Goal: Information Seeking & Learning: Check status

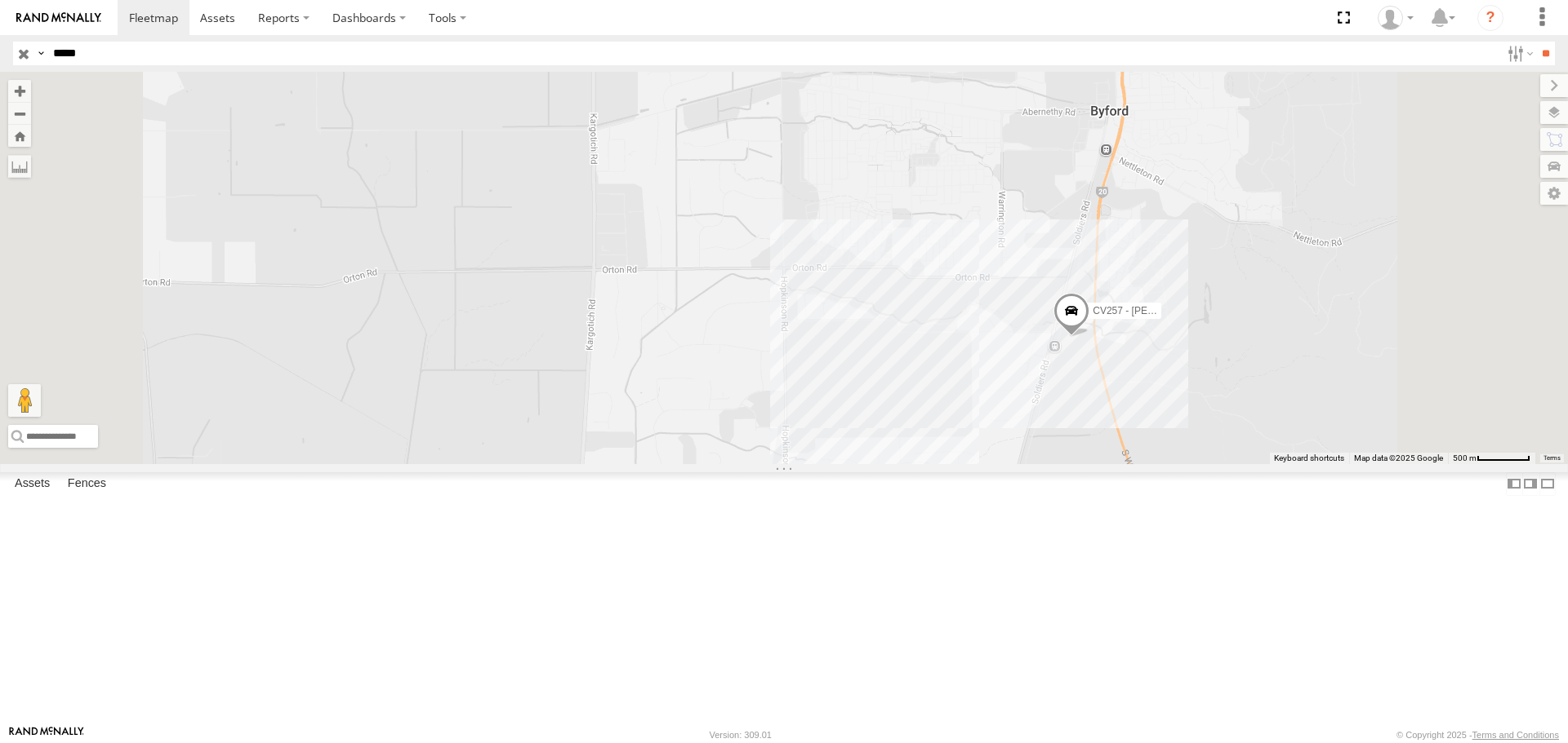
click at [1535, 42] on input "**" at bounding box center [1544, 54] width 19 height 24
click at [0, 0] on div "WHSEQ" at bounding box center [0, 0] width 0 height 0
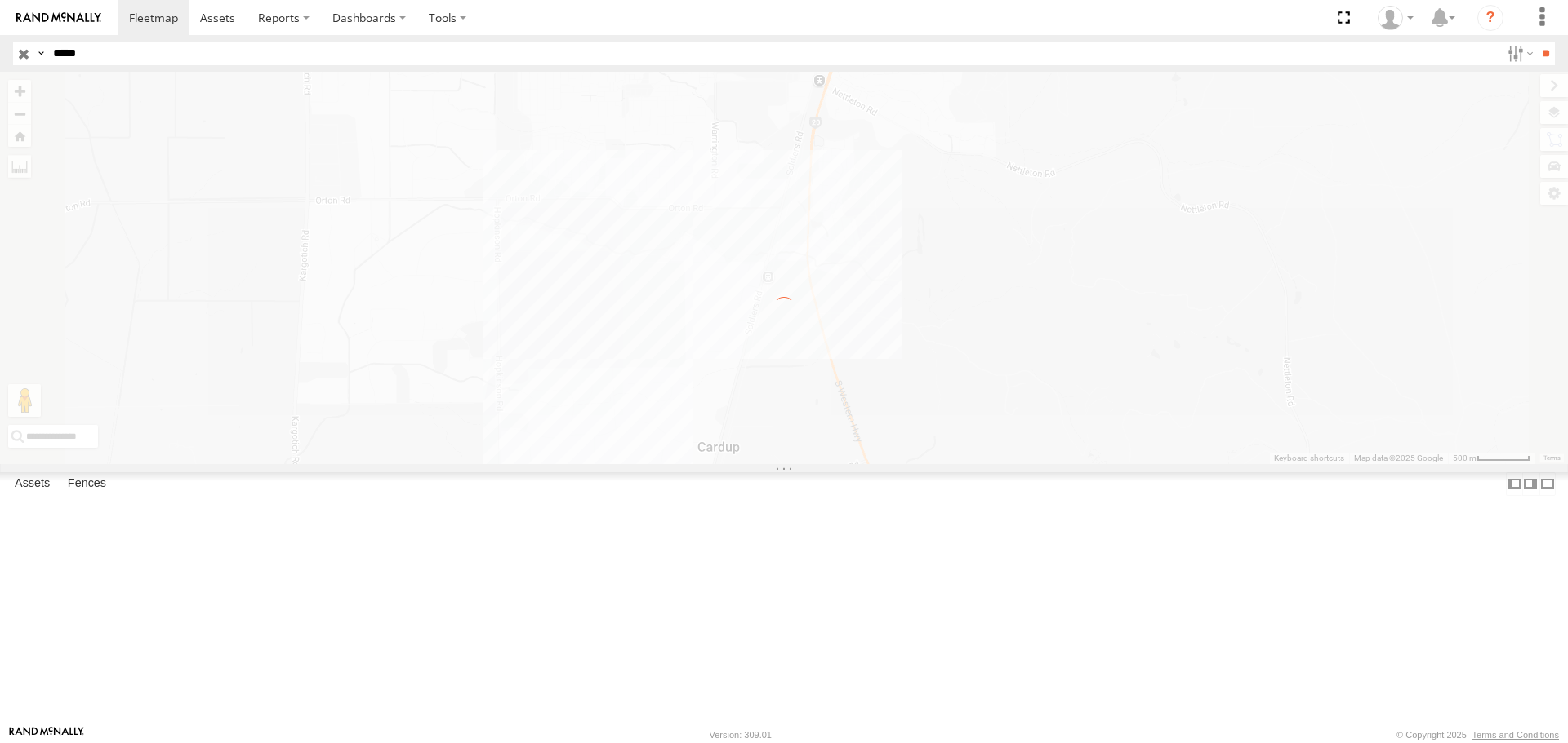
drag, startPoint x: 51, startPoint y: 49, endPoint x: 26, endPoint y: 44, distance: 25.5
click at [26, 44] on div "Search Query Asset ID Asset Label Registration Manufacturer Model VIN Job ID Dr…" at bounding box center [774, 54] width 1522 height 24
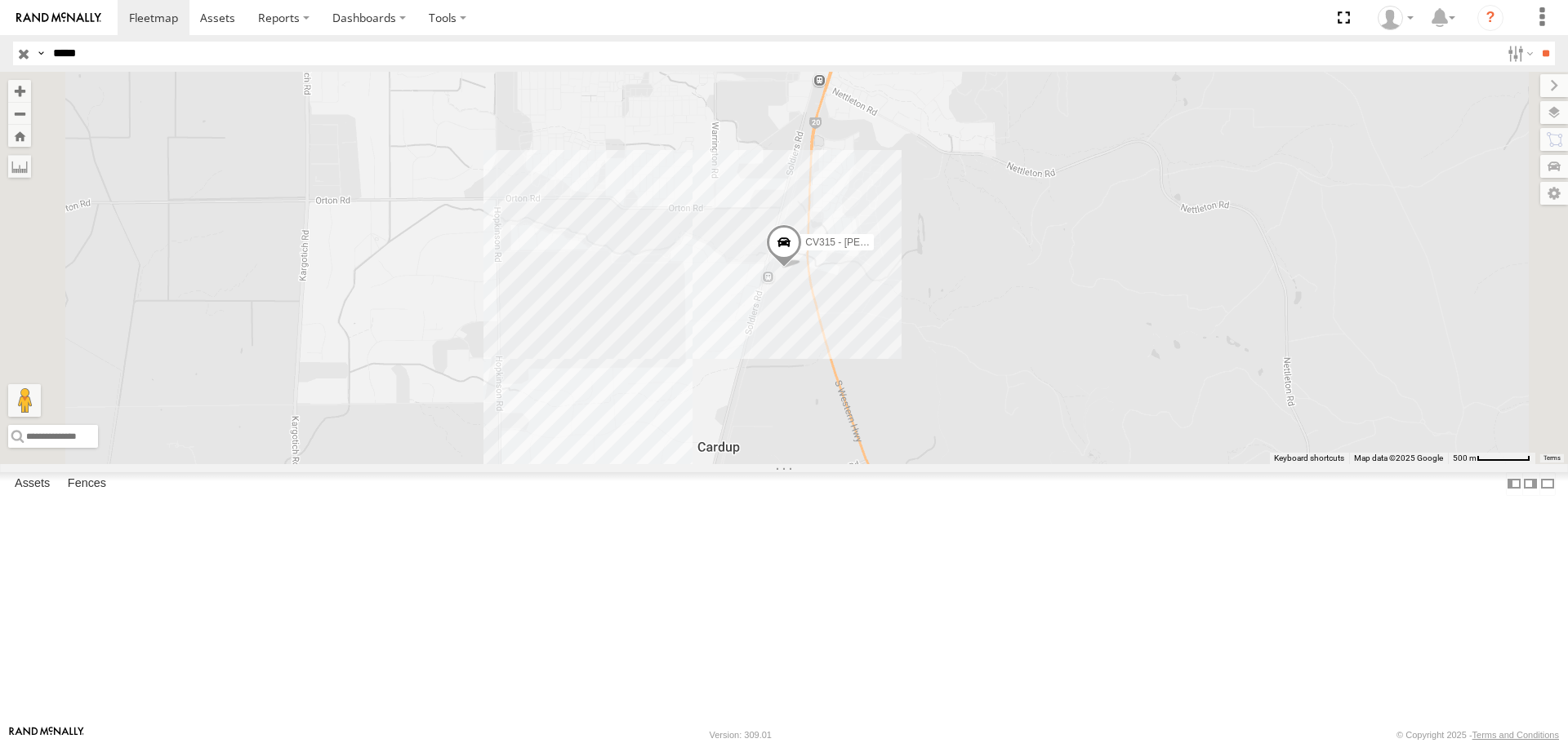
click at [1535, 42] on input "**" at bounding box center [1544, 54] width 19 height 24
drag, startPoint x: 120, startPoint y: 51, endPoint x: 0, endPoint y: 53, distance: 120.0
click at [0, 53] on header "Search Query Asset ID Asset Label Registration Manufacturer Model VIN Job ID" at bounding box center [784, 53] width 1568 height 37
type input "*"
click at [76, 53] on input "text" at bounding box center [773, 54] width 1453 height 24
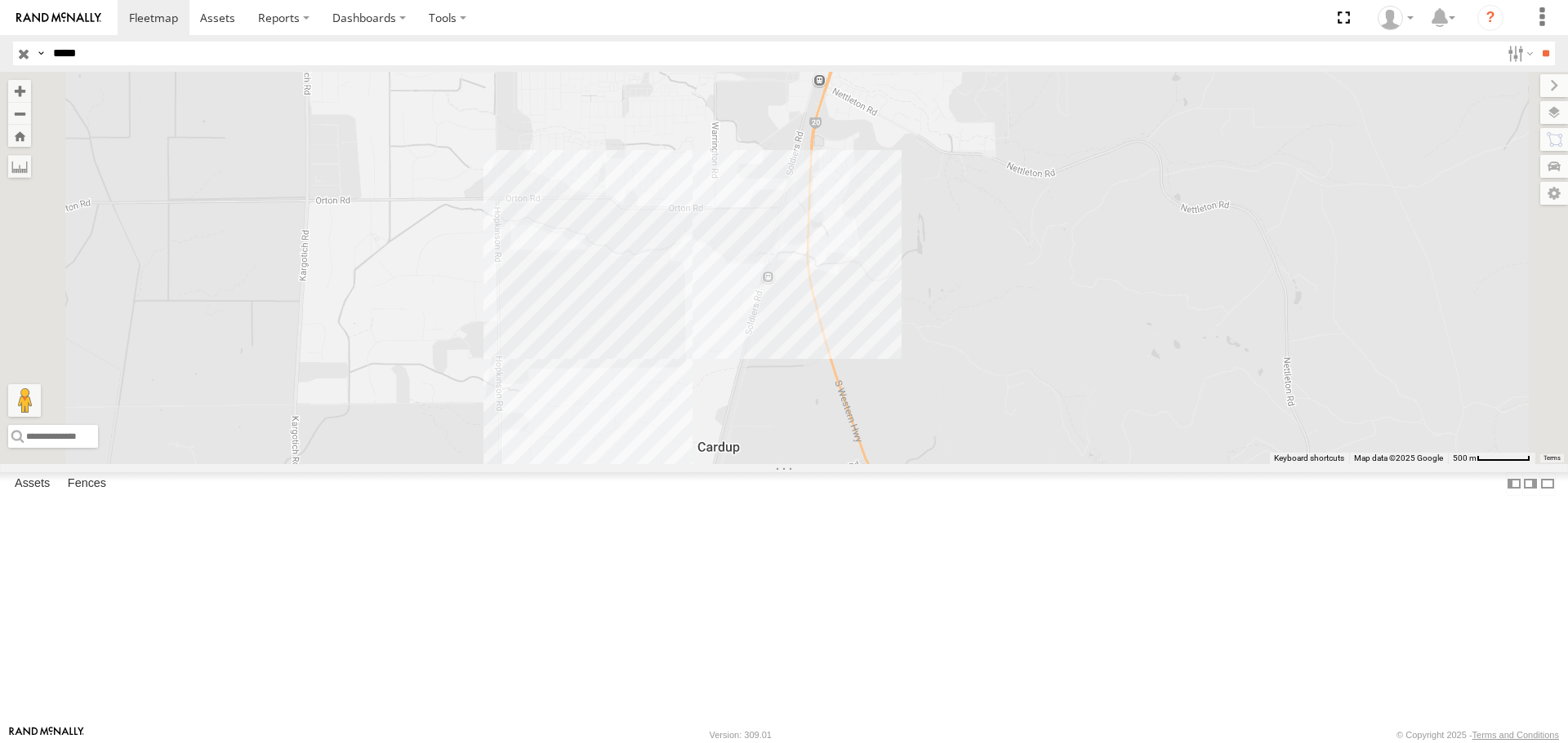
click at [1535, 42] on input "**" at bounding box center [1544, 54] width 19 height 24
click at [0, 0] on div "WHSEQ" at bounding box center [0, 0] width 0 height 0
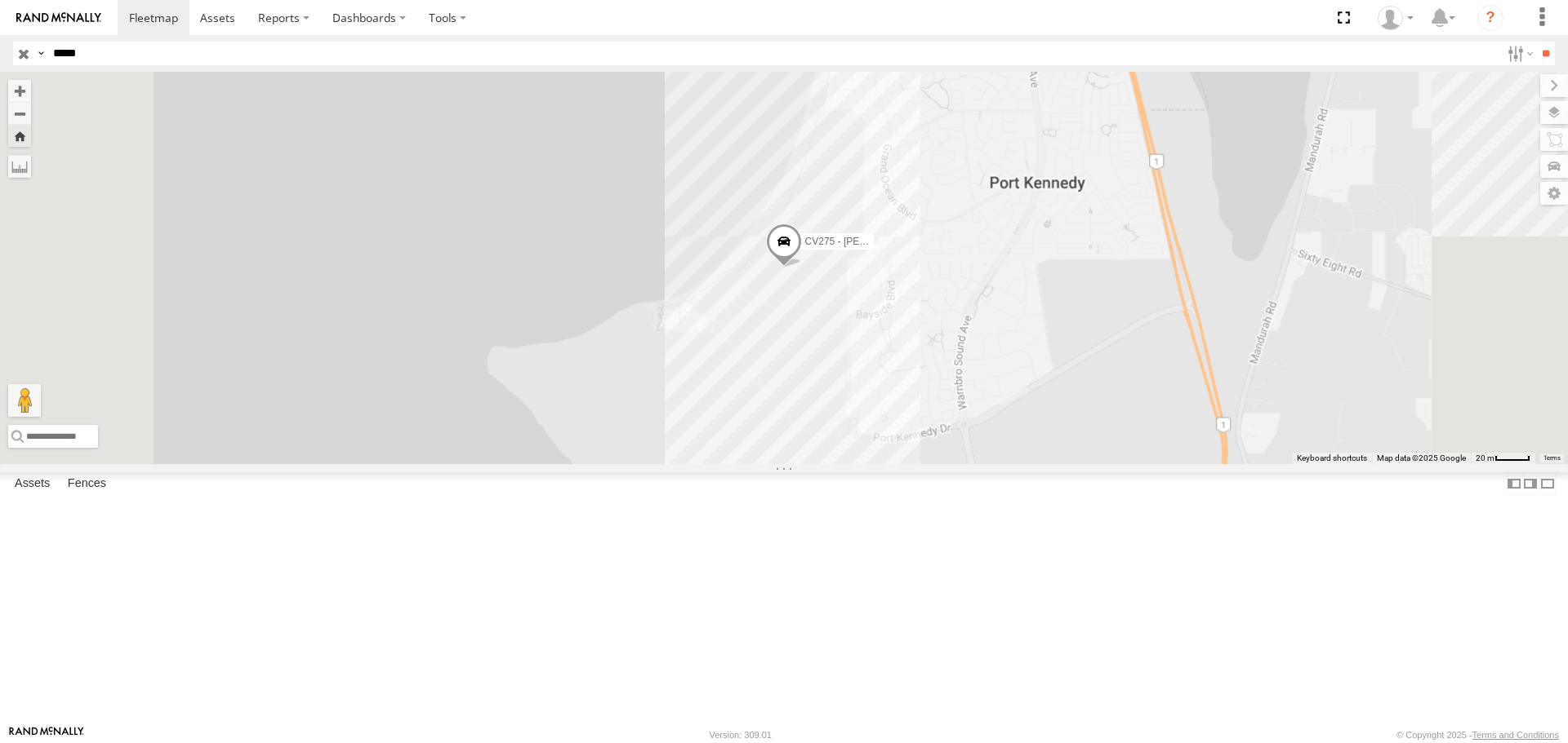
click at [988, 423] on div "CV275 - [PERSON_NAME]" at bounding box center [784, 267] width 1568 height 392
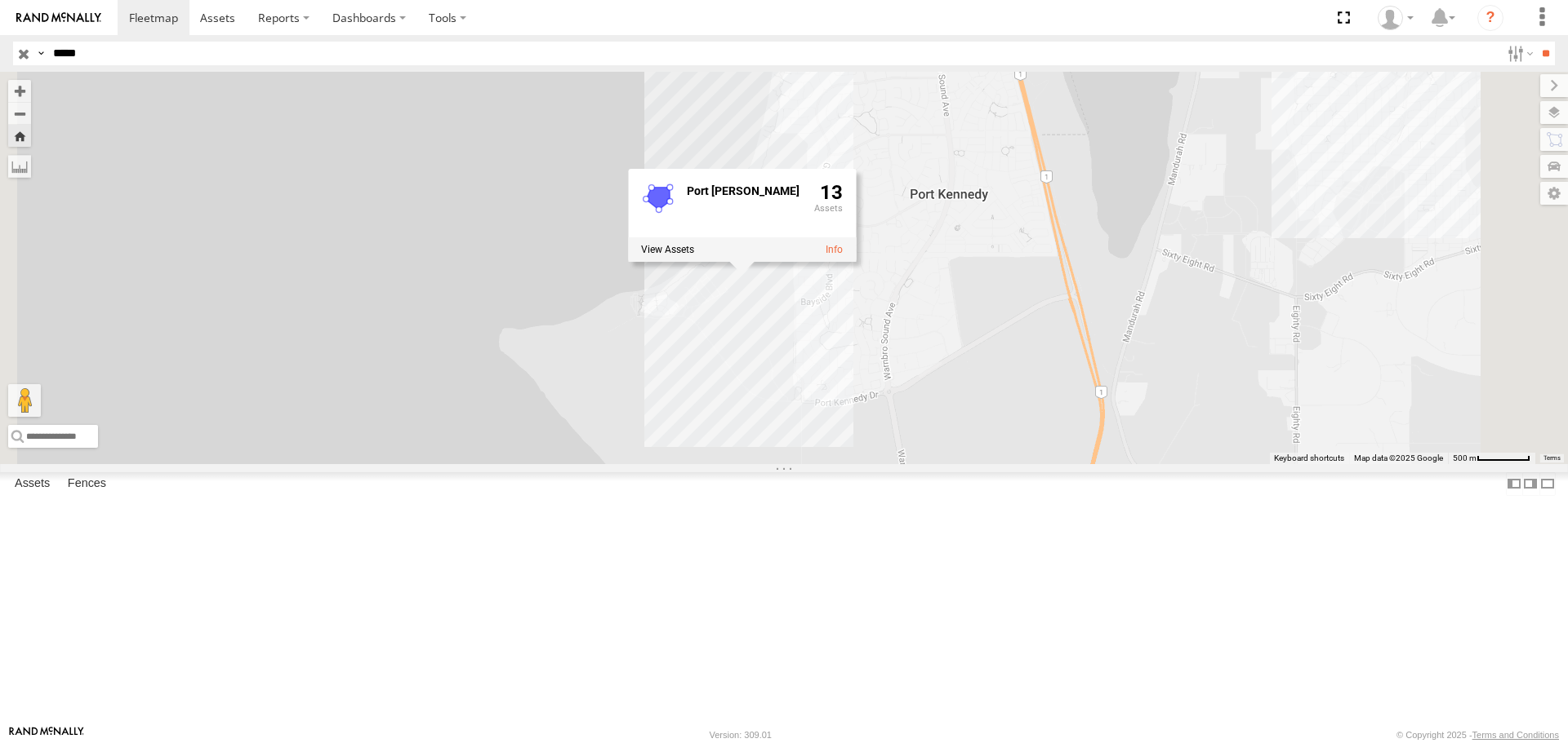
drag, startPoint x: 983, startPoint y: 616, endPoint x: 800, endPoint y: 455, distance: 243.7
click at [800, 455] on div "CV275 - [PERSON_NAME] Port [PERSON_NAME] 13" at bounding box center [784, 267] width 1568 height 392
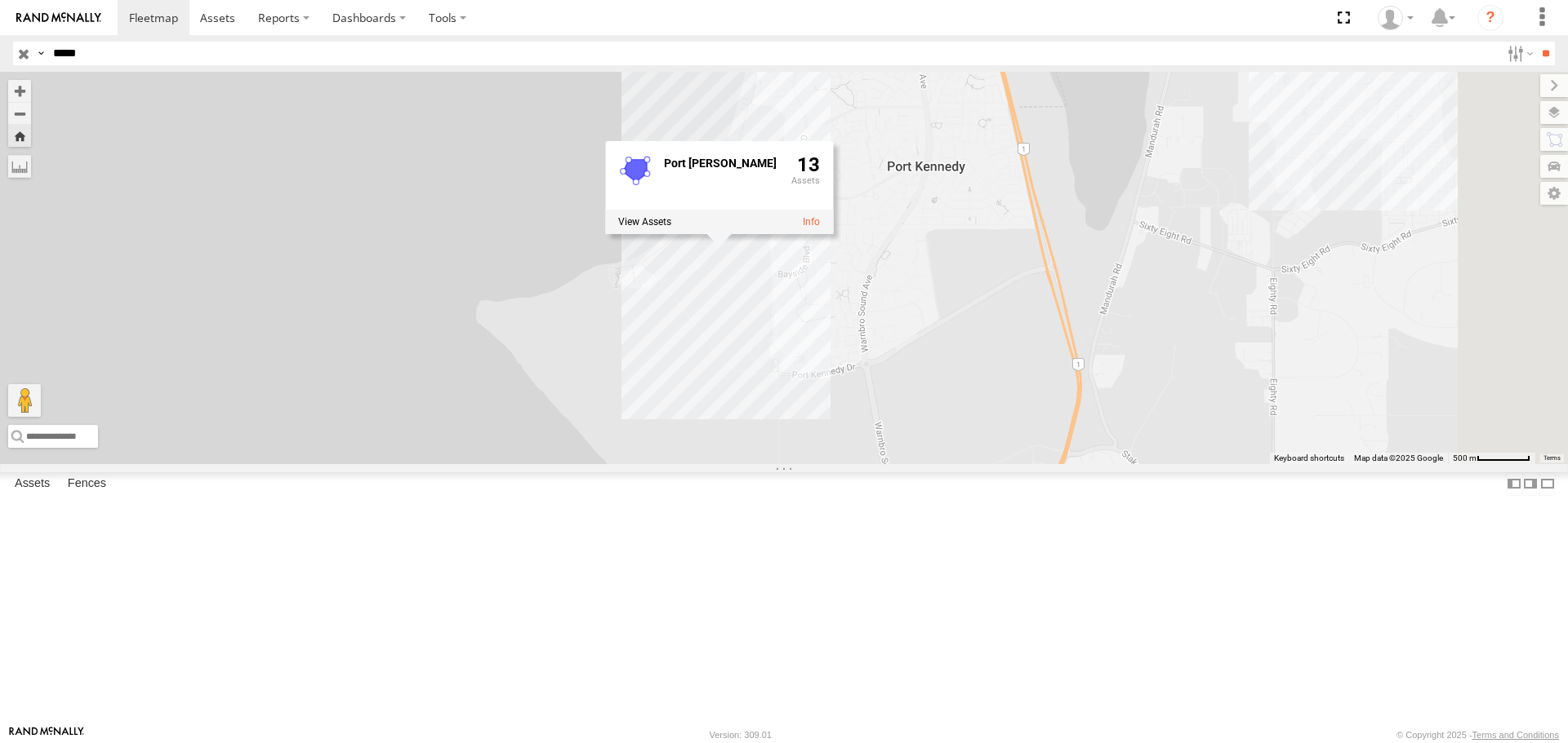
drag, startPoint x: 99, startPoint y: 52, endPoint x: 67, endPoint y: 52, distance: 32.0
click at [67, 52] on input "*****" at bounding box center [773, 54] width 1453 height 24
type input "*****"
click at [1535, 42] on input "**" at bounding box center [1544, 54] width 19 height 24
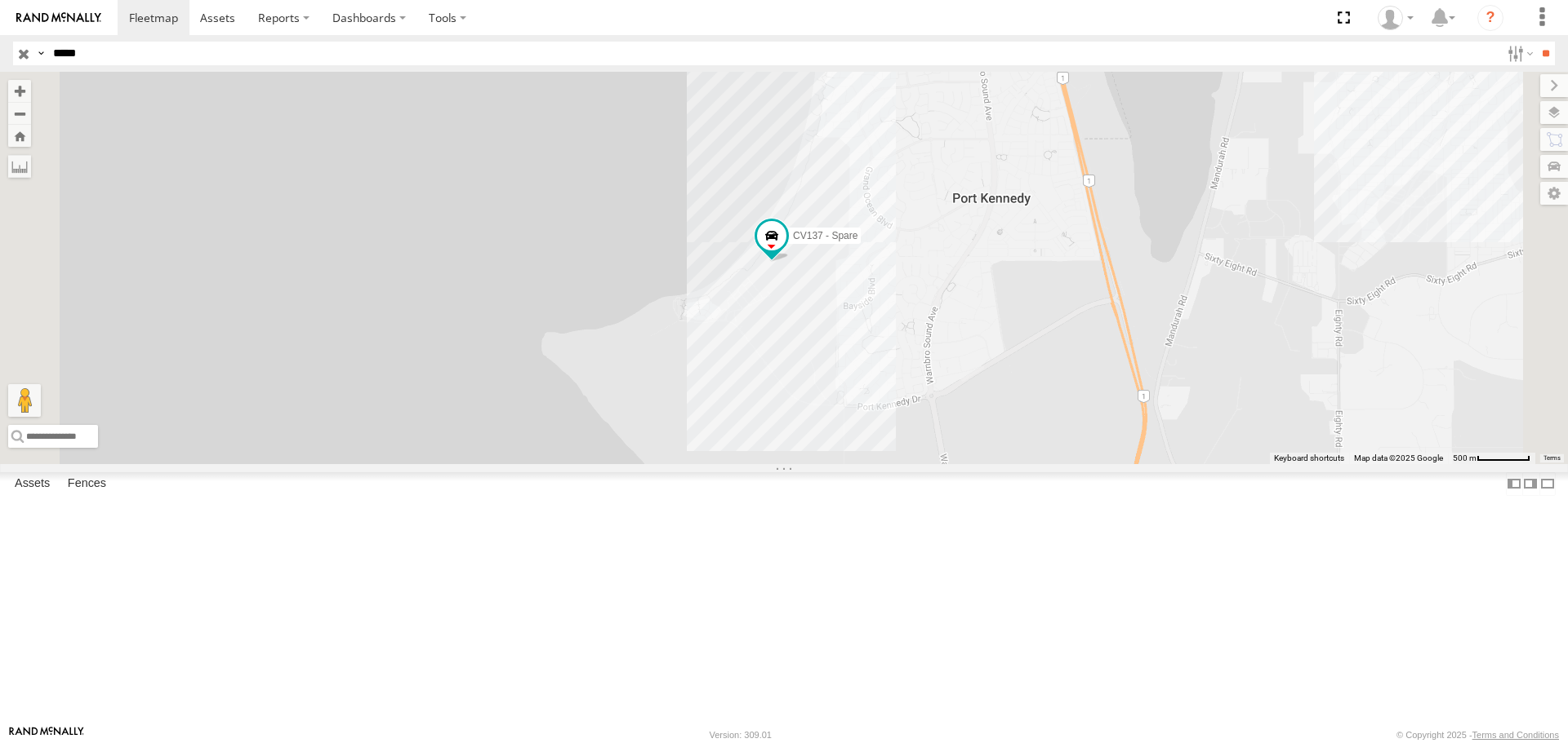
click at [25, 57] on input "button" at bounding box center [23, 54] width 21 height 24
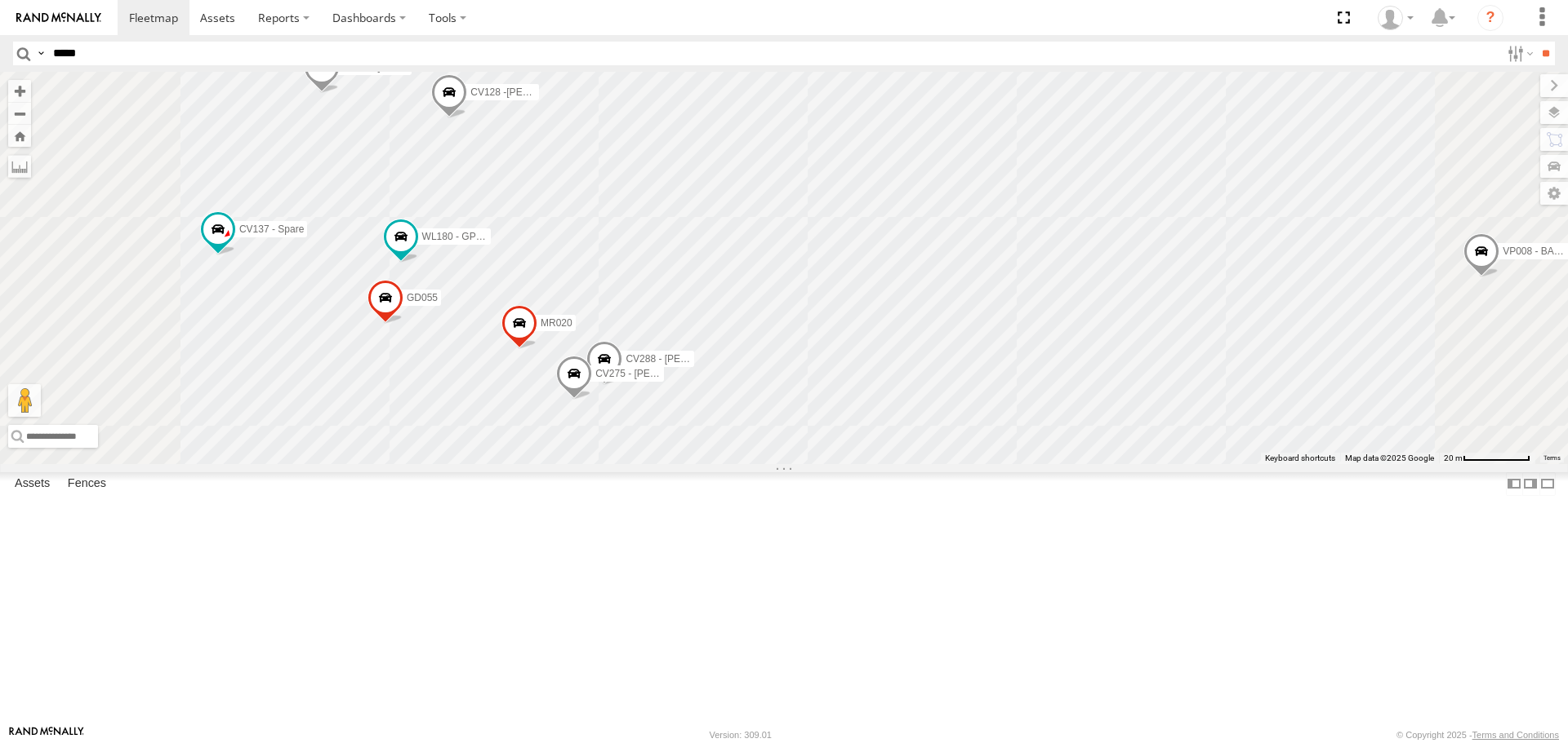
click at [591, 400] on span at bounding box center [574, 378] width 36 height 44
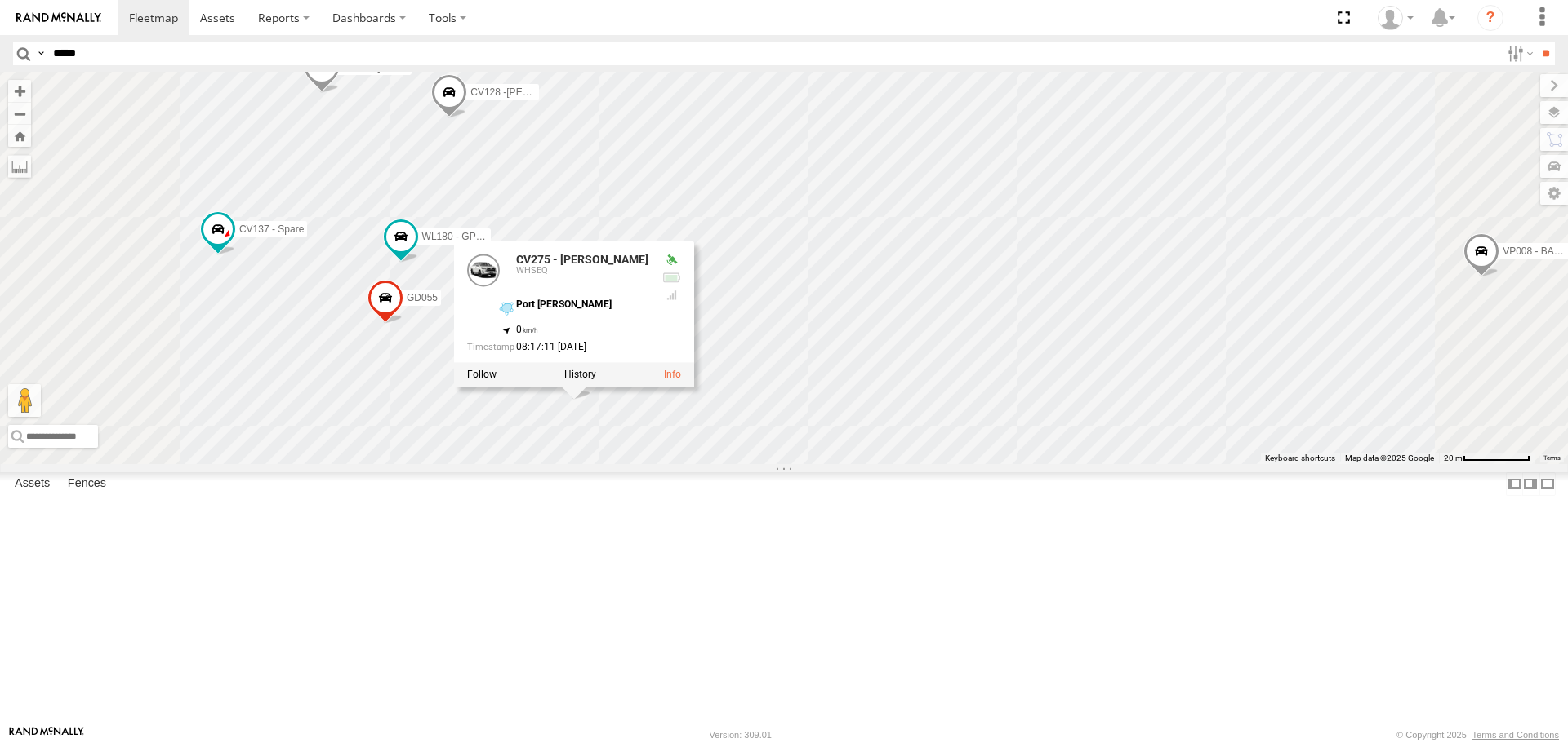
click at [1071, 374] on div "VP008 - BA100 EX138- 34TGPS- Burnie WC039 VR053 CV103 - [PERSON_NAME] CV128 -[P…" at bounding box center [784, 267] width 1568 height 392
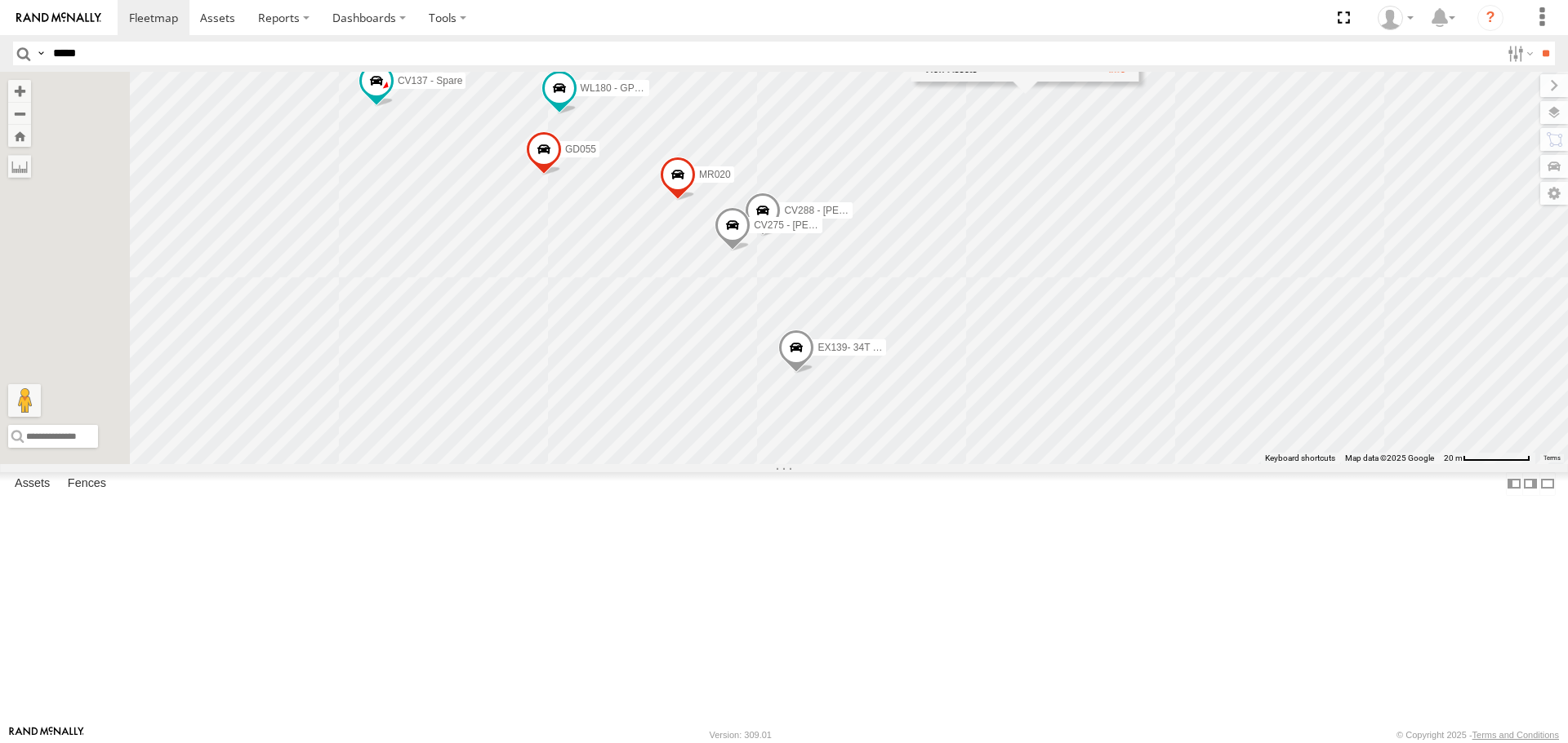
drag, startPoint x: 620, startPoint y: 559, endPoint x: 813, endPoint y: 385, distance: 259.9
click at [813, 385] on div "VP008 - BA100 EX138- 34TGPS- Burnie WC039 VR053 CV103 - [PERSON_NAME] CV128 -[P…" at bounding box center [784, 267] width 1568 height 392
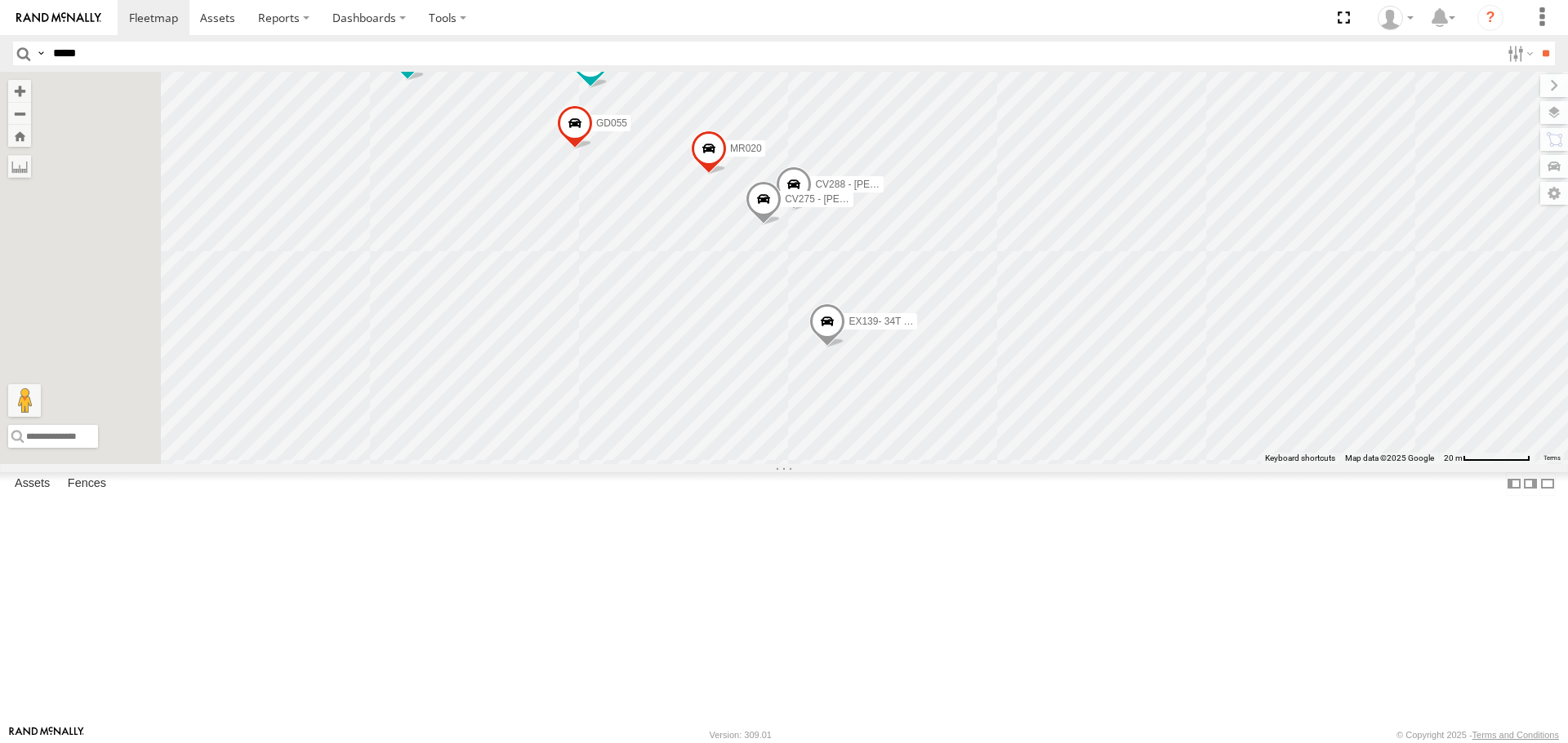
click at [605, 76] on span at bounding box center [590, 62] width 30 height 30
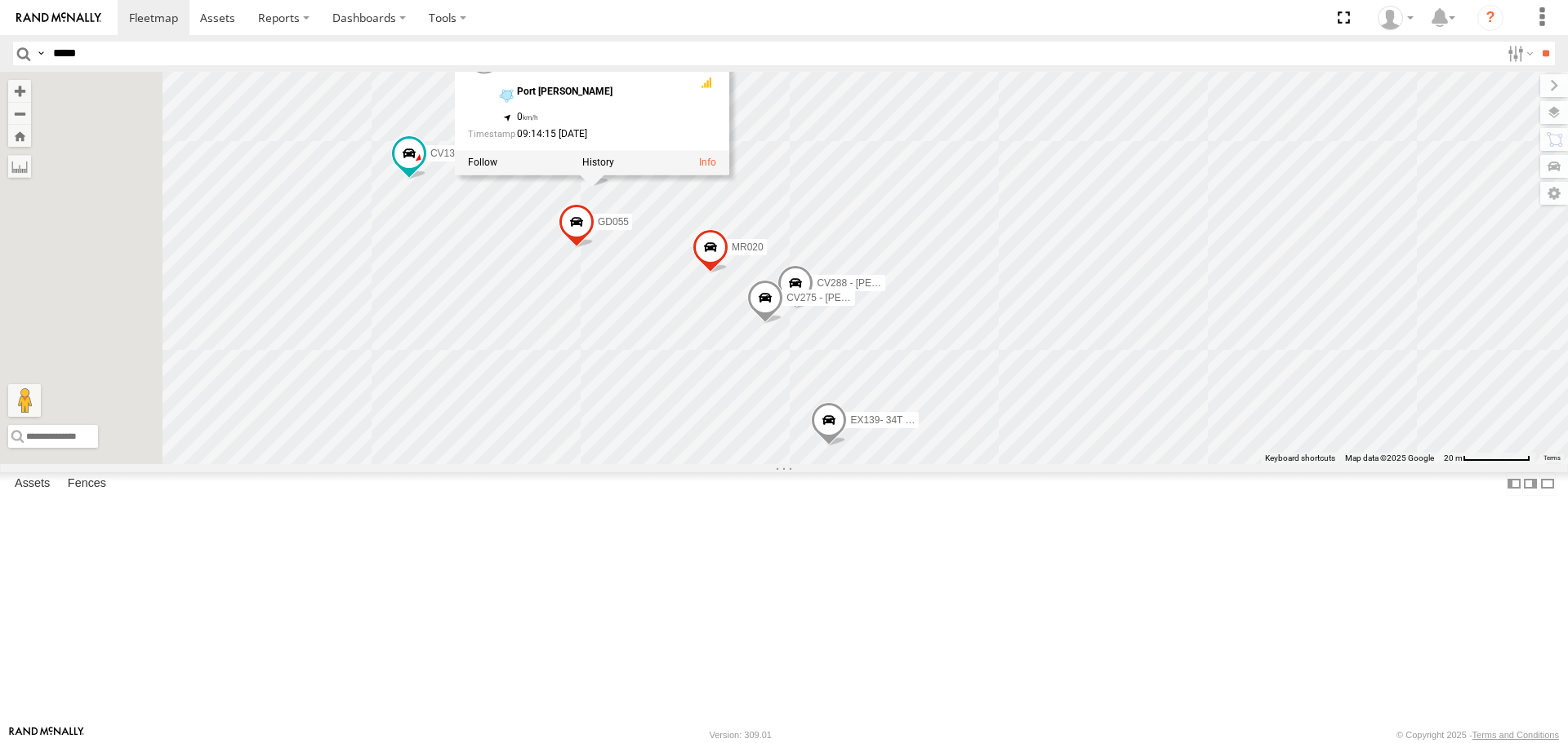
drag, startPoint x: 1005, startPoint y: 180, endPoint x: 1008, endPoint y: 279, distance: 99.0
click at [1008, 279] on div "VP008 - BA100 EX138- 34TGPS- Burnie WC039 VR053 CV103 - [PERSON_NAME] CV128 -[P…" at bounding box center [784, 267] width 1568 height 392
click at [1176, 261] on div "VP008 - BA100 EX138- 34TGPS- Burnie WC039 VR053 CV103 - [PERSON_NAME] CV128 -[P…" at bounding box center [784, 267] width 1568 height 392
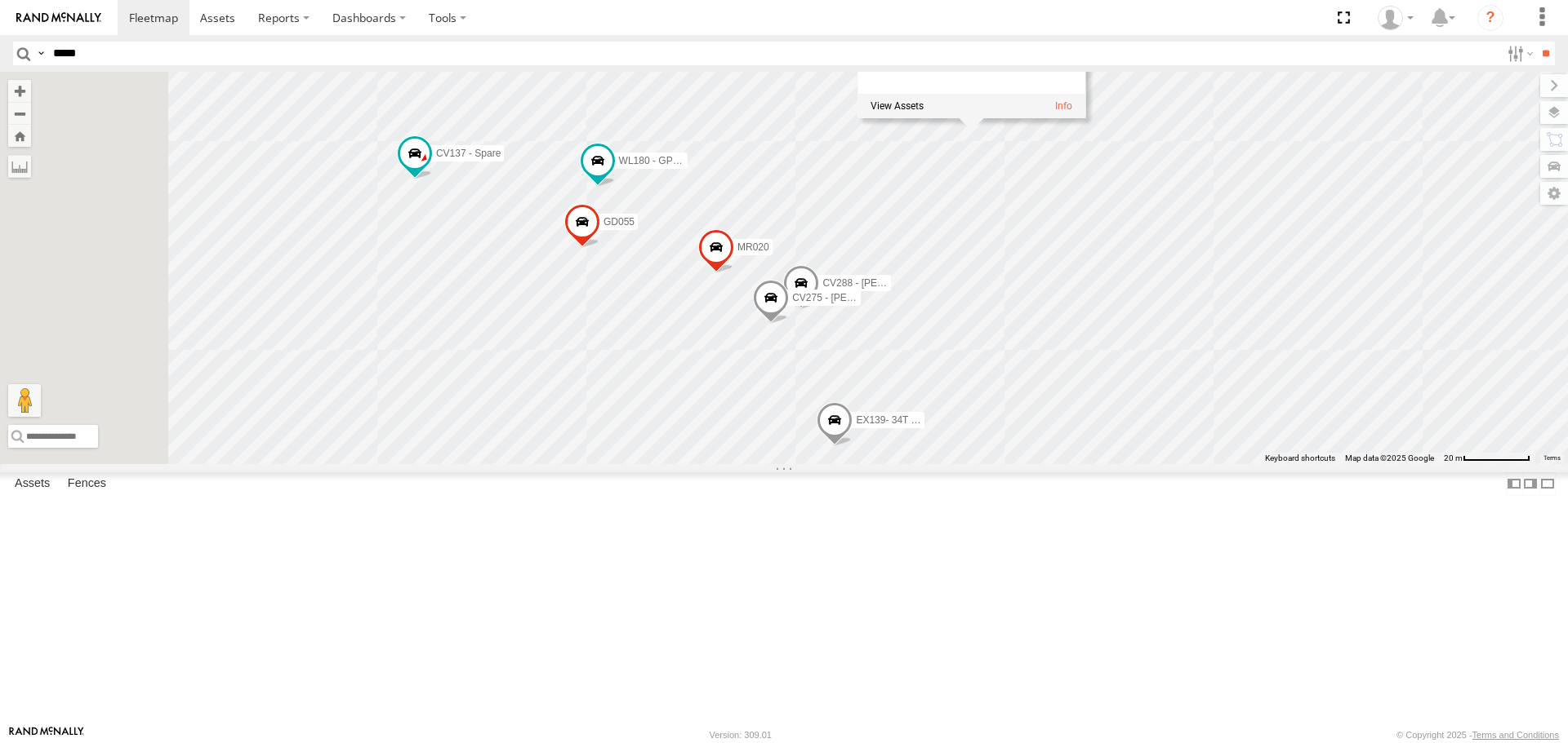
click at [600, 248] on span at bounding box center [582, 226] width 36 height 44
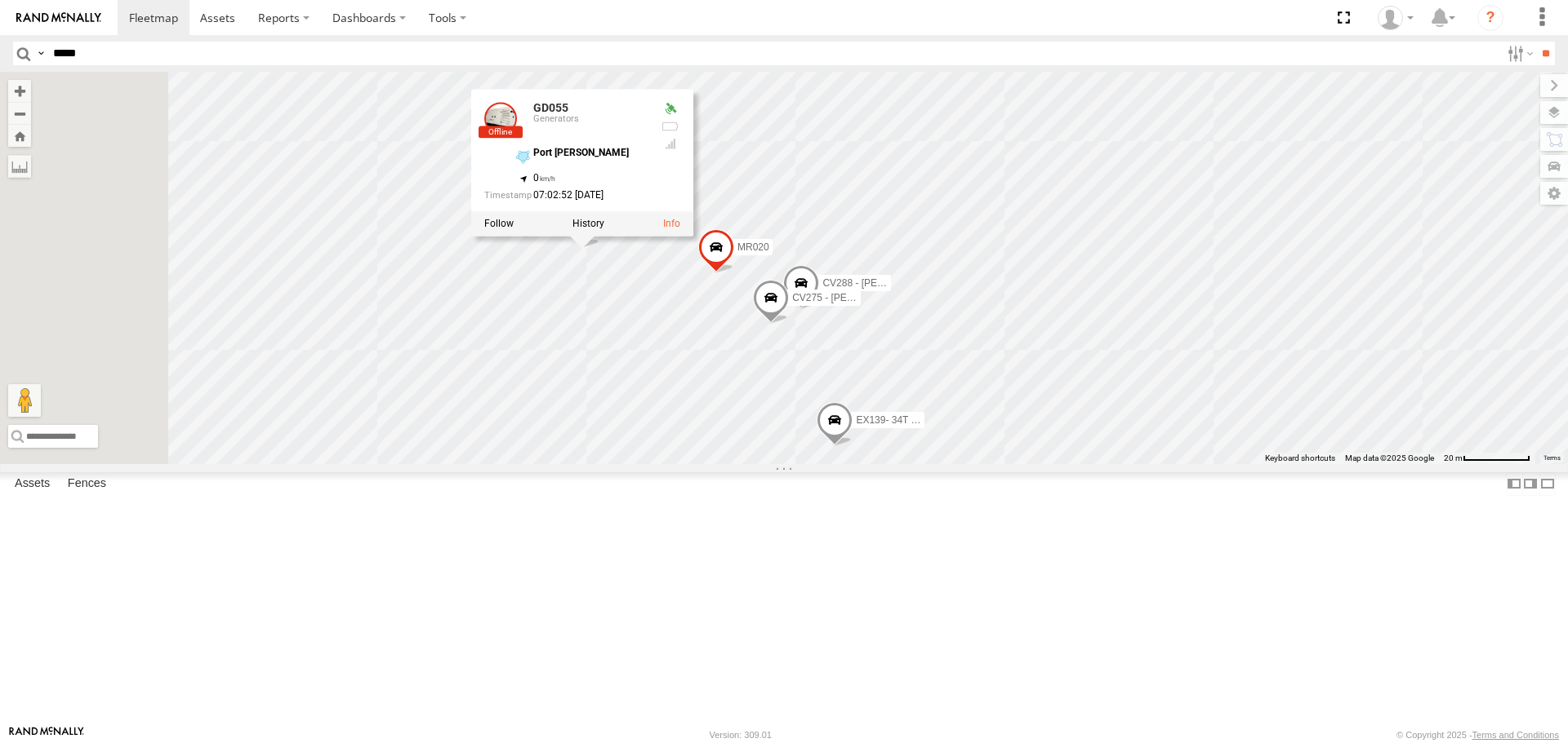
click at [734, 274] on span at bounding box center [716, 251] width 36 height 44
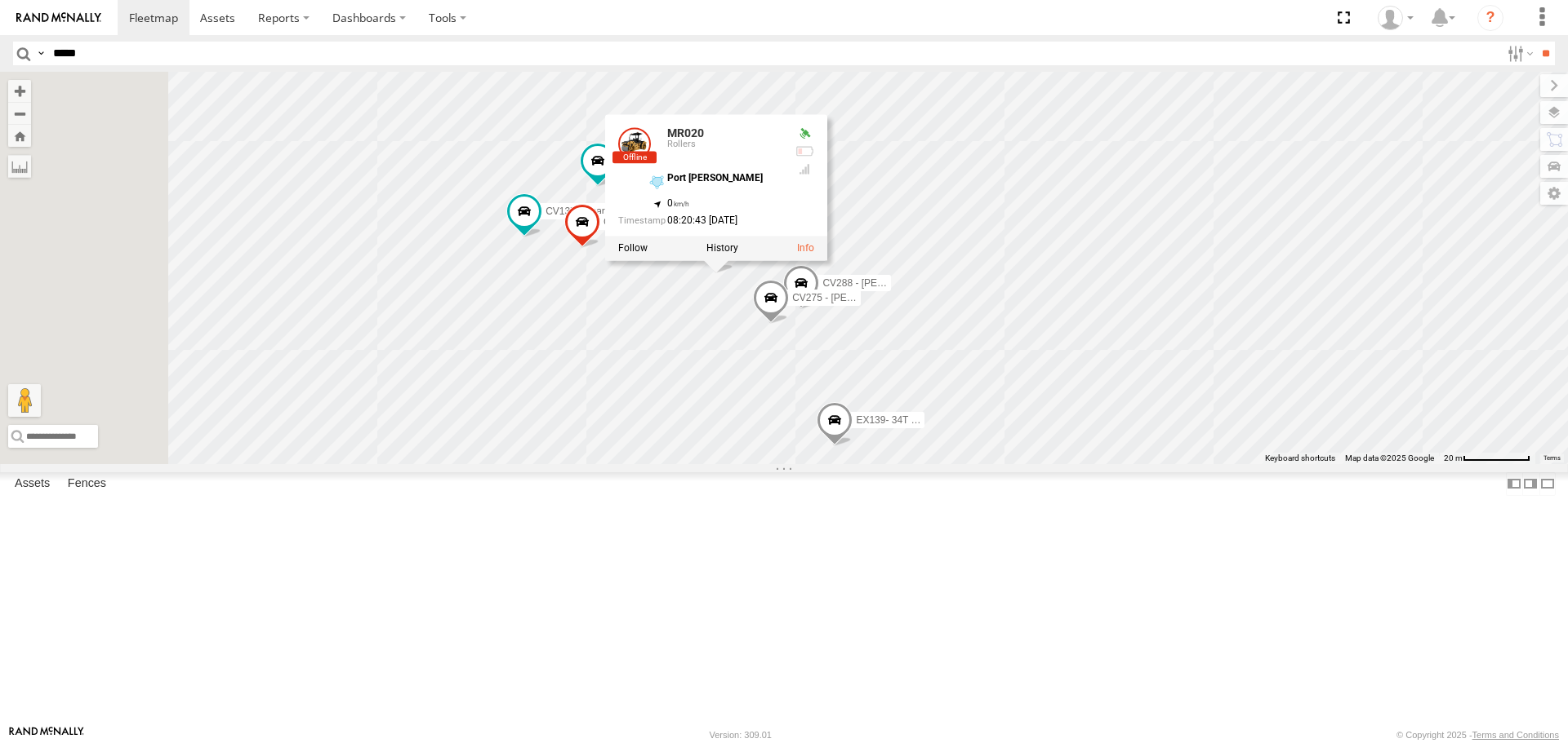
click at [600, 248] on span at bounding box center [582, 226] width 36 height 44
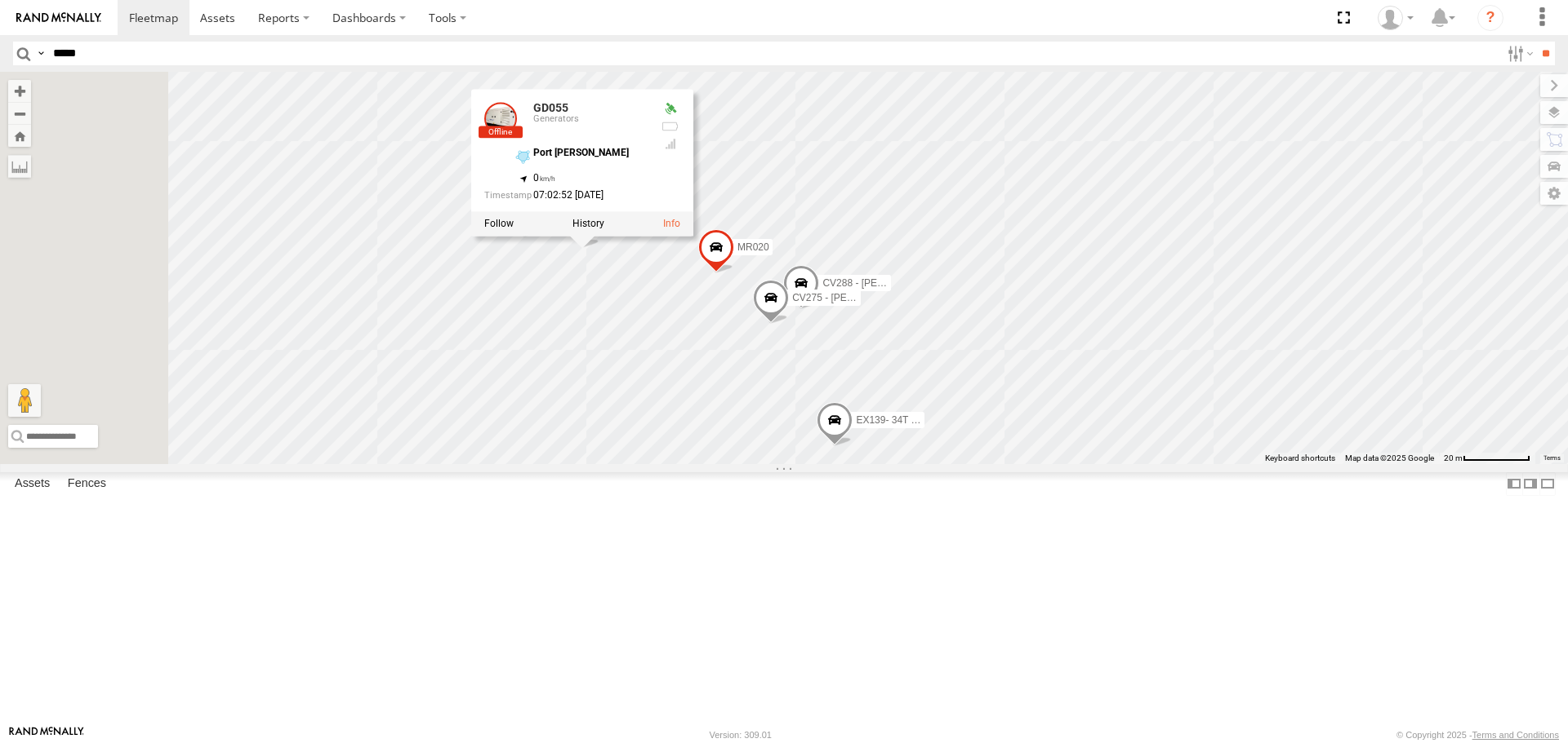
click at [937, 315] on div "GD055 CV288 - [PERSON_NAME] WL175-[PERSON_NAME] CV275 - [PERSON_NAME] CV128 -[P…" at bounding box center [784, 267] width 1568 height 392
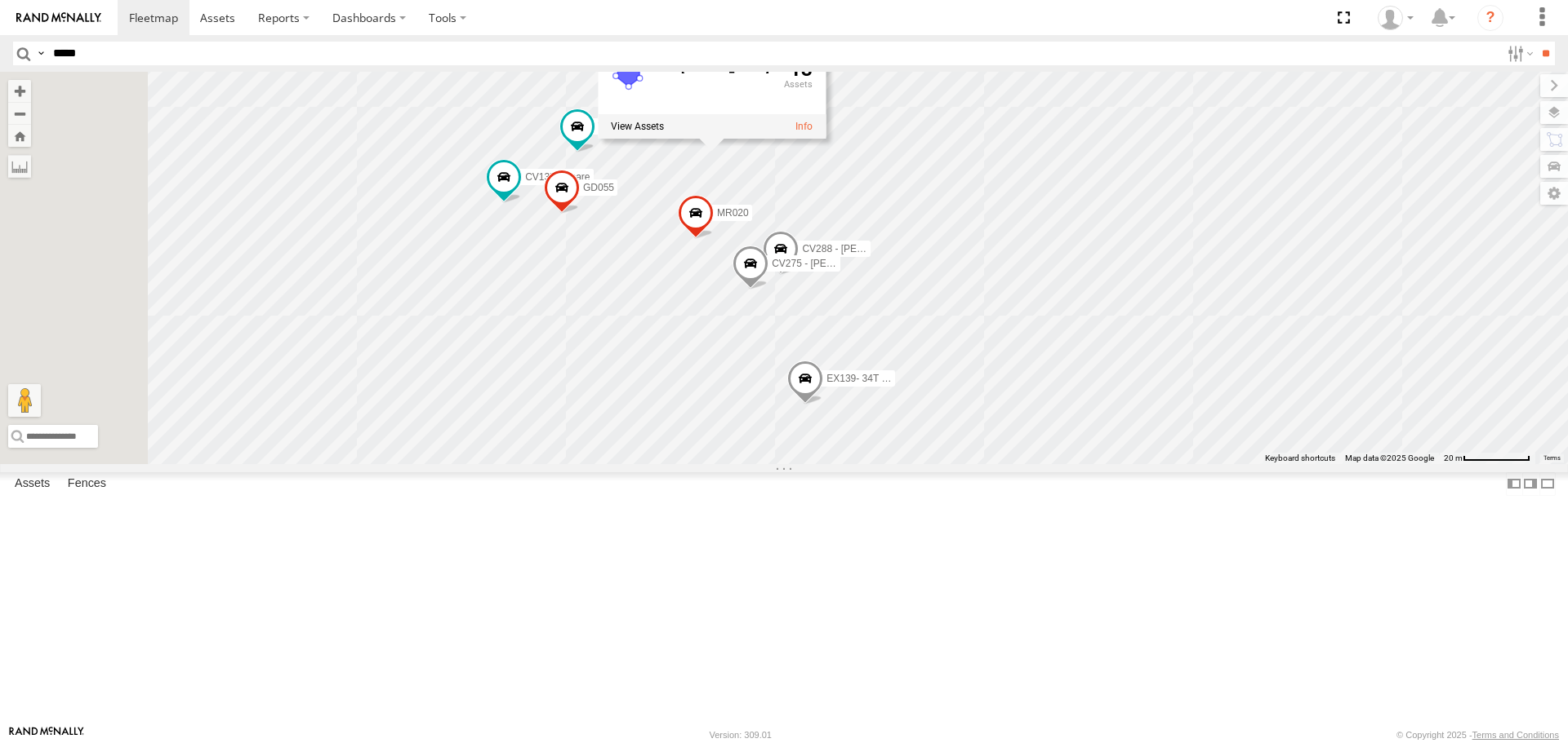
drag, startPoint x: 888, startPoint y: 444, endPoint x: 868, endPoint y: 401, distance: 47.4
click at [868, 401] on div "GD055 CV288 - [PERSON_NAME] WL175-[PERSON_NAME] CV275 - [PERSON_NAME] CV128 -[P…" at bounding box center [784, 267] width 1568 height 392
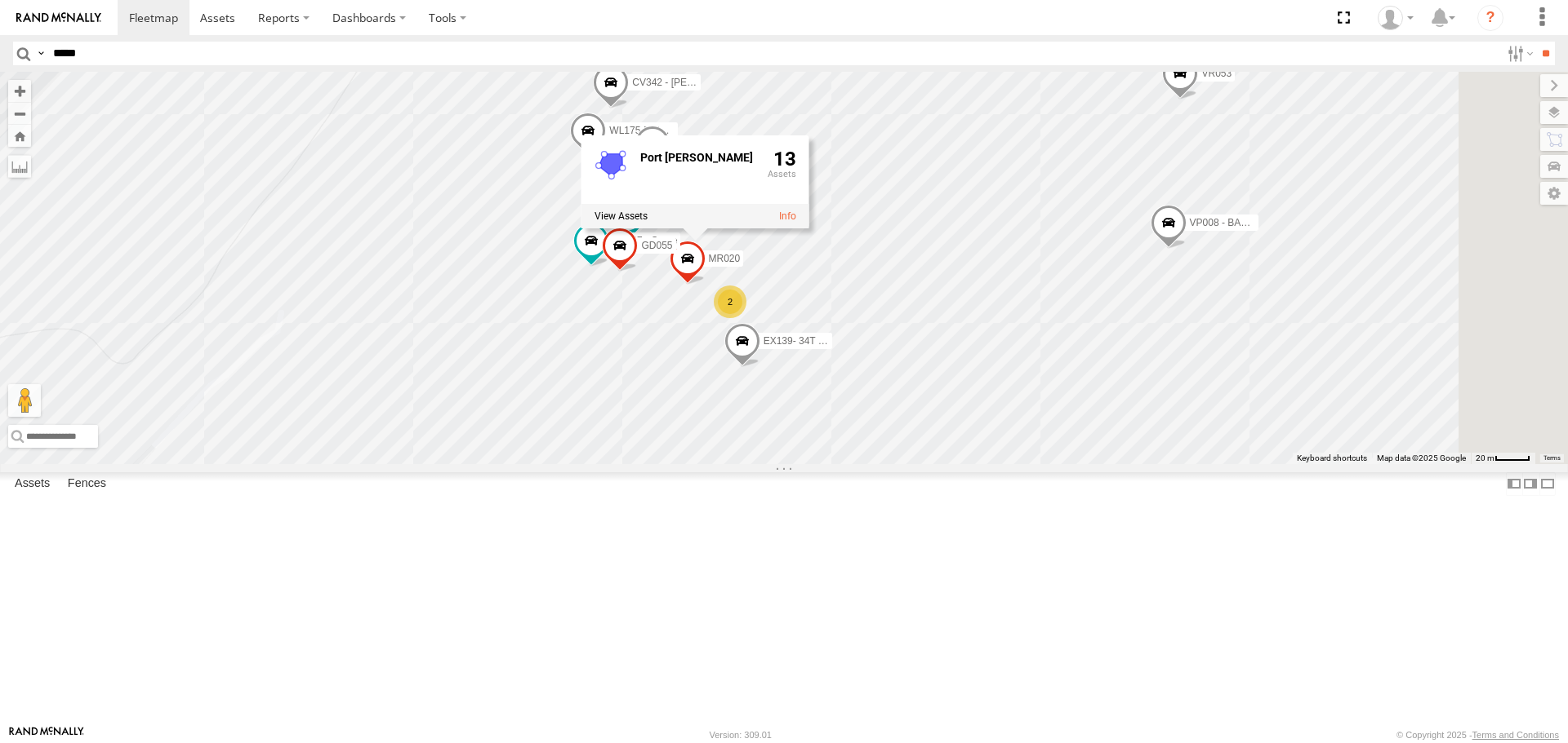
click at [1558, 108] on label at bounding box center [1554, 112] width 28 height 23
click at [0, 0] on span "Basemaps" at bounding box center [0, 0] width 0 height 0
click at [0, 0] on span "Satellite + Roadmap" at bounding box center [0, 0] width 0 height 0
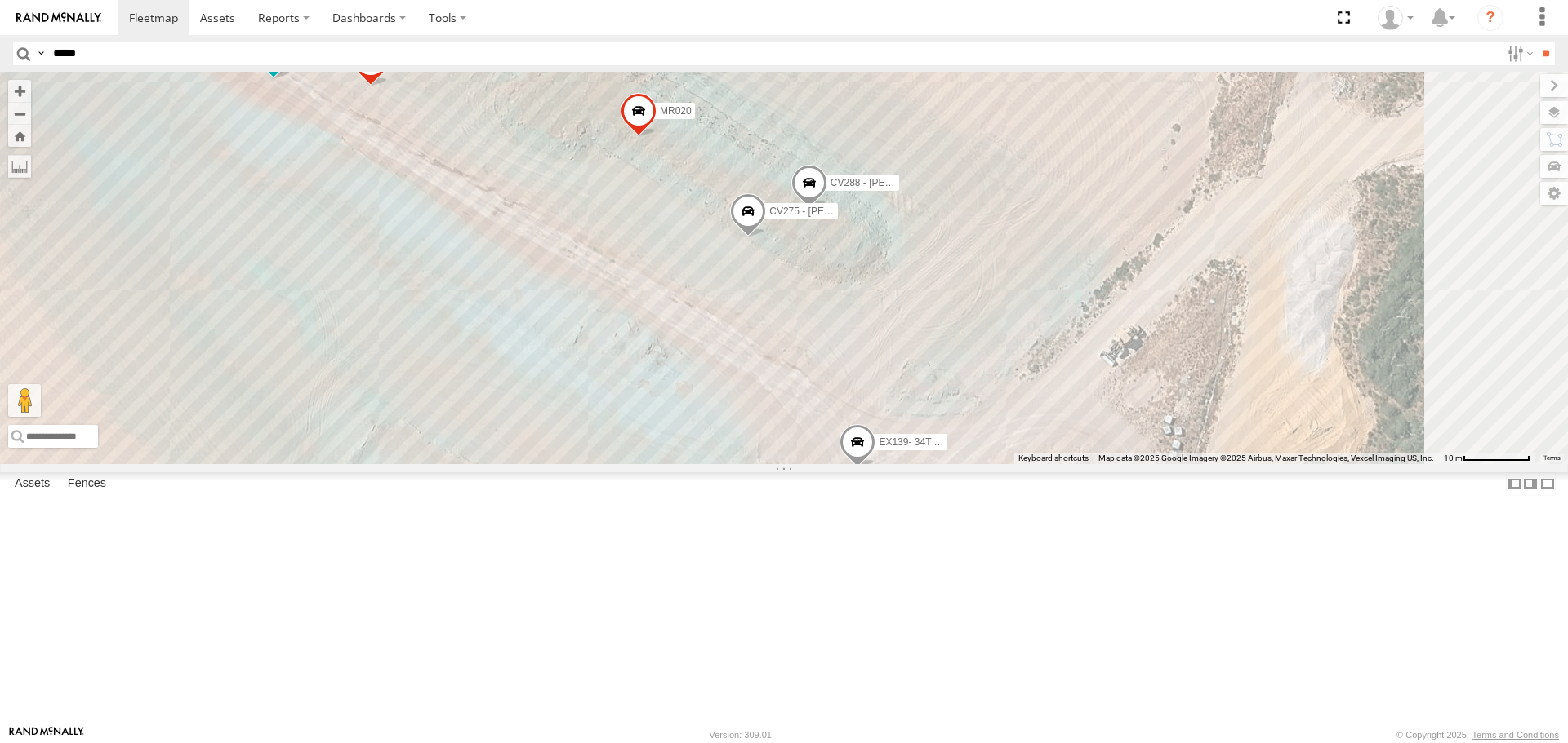
drag, startPoint x: 808, startPoint y: 429, endPoint x: 841, endPoint y: 359, distance: 77.4
click at [841, 359] on div "GD055 WL175-[PERSON_NAME] CV128 -[PERSON_NAME] CV342 - [PERSON_NAME] MR020 CV13…" at bounding box center [784, 267] width 1568 height 392
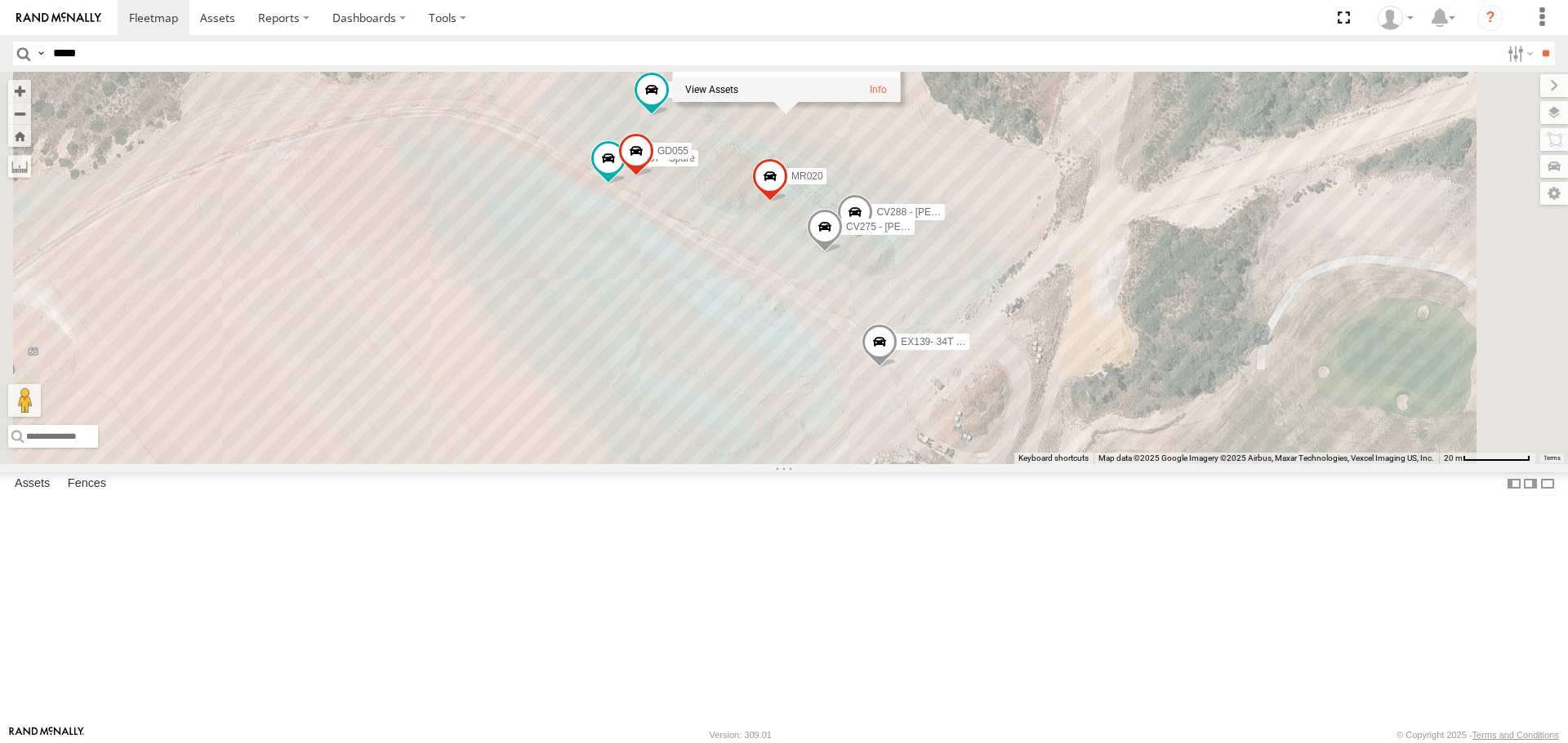
drag, startPoint x: 1071, startPoint y: 427, endPoint x: 1044, endPoint y: 393, distance: 43.4
click at [1044, 393] on div "GD055 WL175-[PERSON_NAME] CV128 -[PERSON_NAME] CV342 - [PERSON_NAME] MR020 CV13…" at bounding box center [784, 267] width 1568 height 392
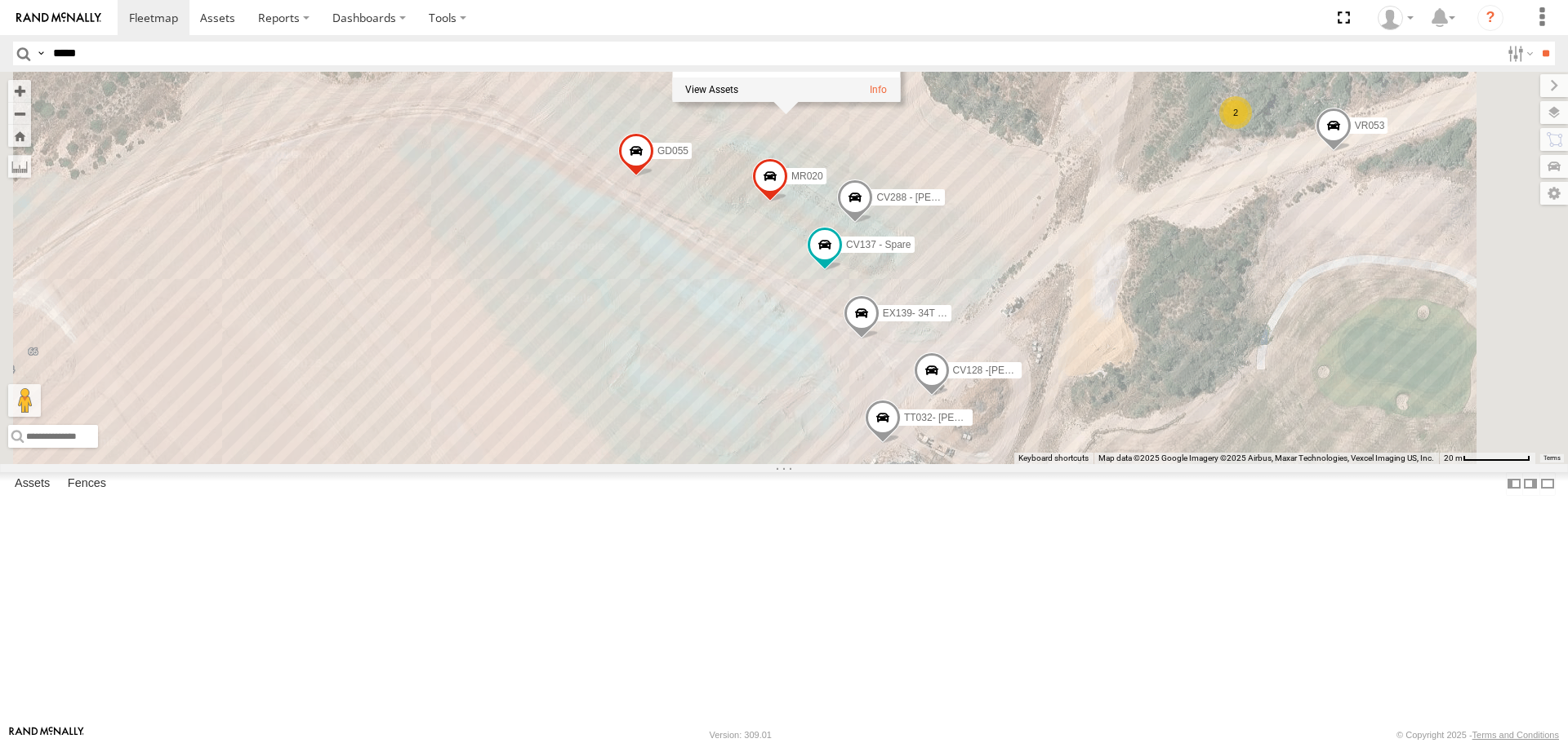
click at [198, 61] on input "*****" at bounding box center [773, 54] width 1453 height 24
type input "*****"
click at [1535, 42] on input "**" at bounding box center [1544, 54] width 19 height 24
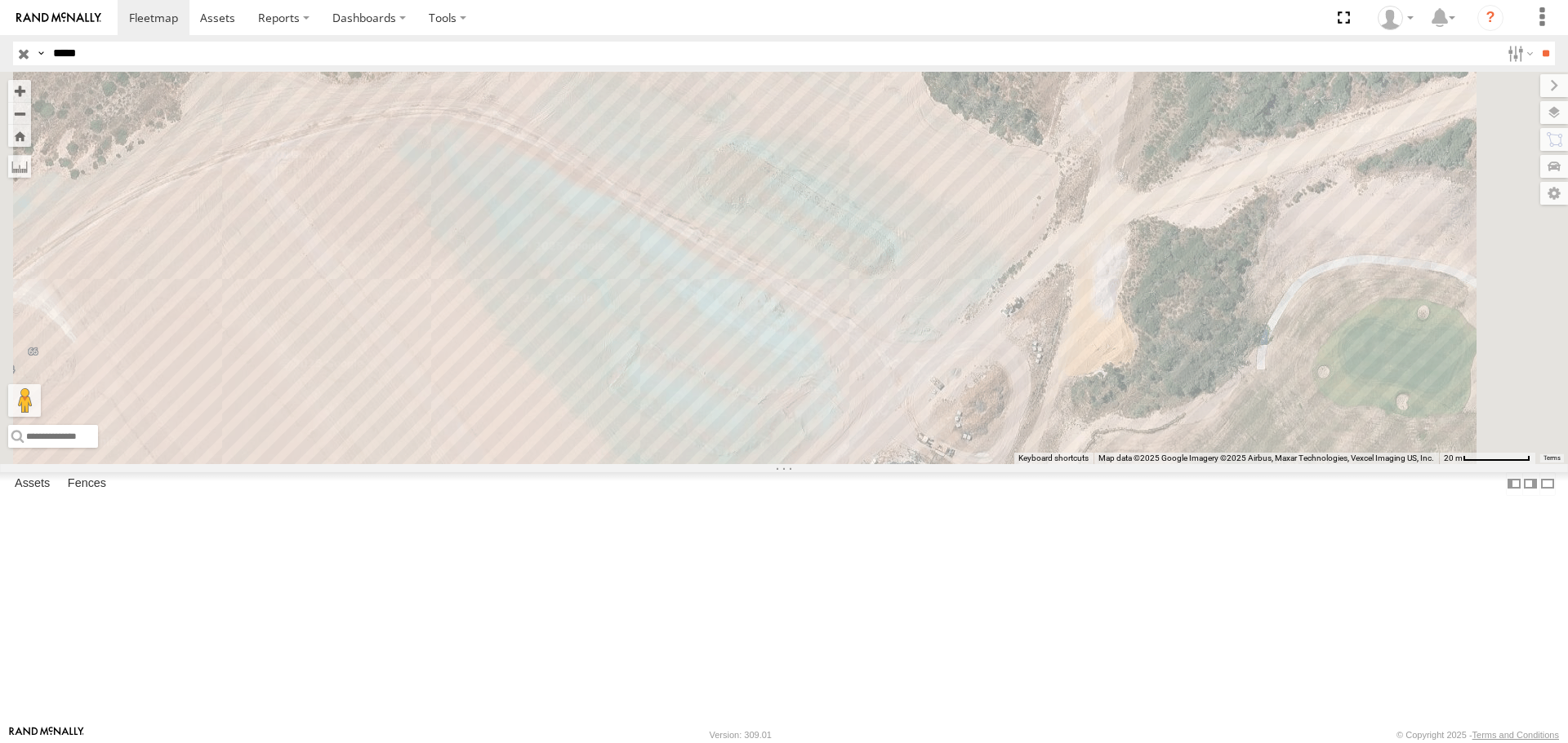
click at [0, 0] on div "Supervisors" at bounding box center [0, 0] width 0 height 0
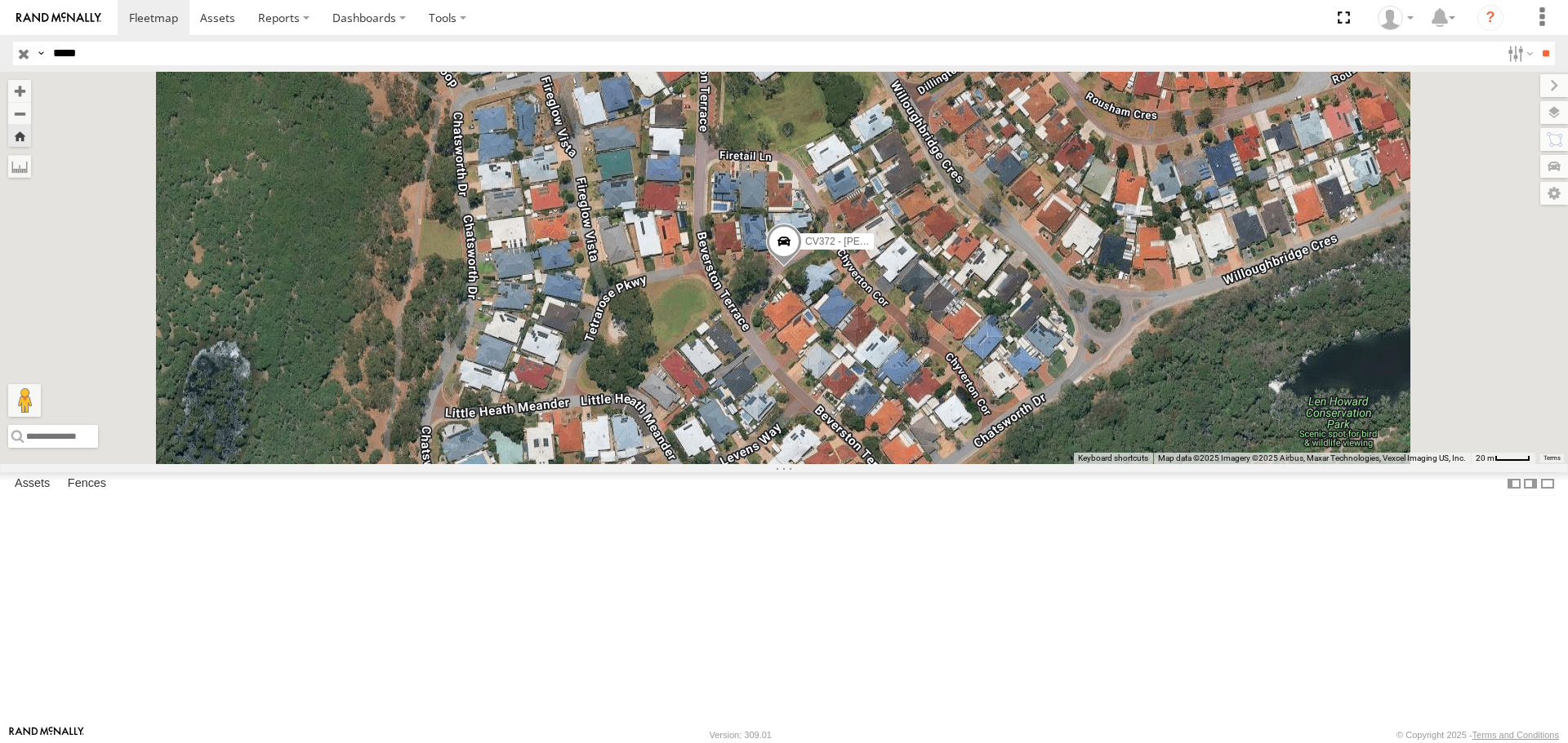
click at [802, 269] on span at bounding box center [784, 246] width 36 height 44
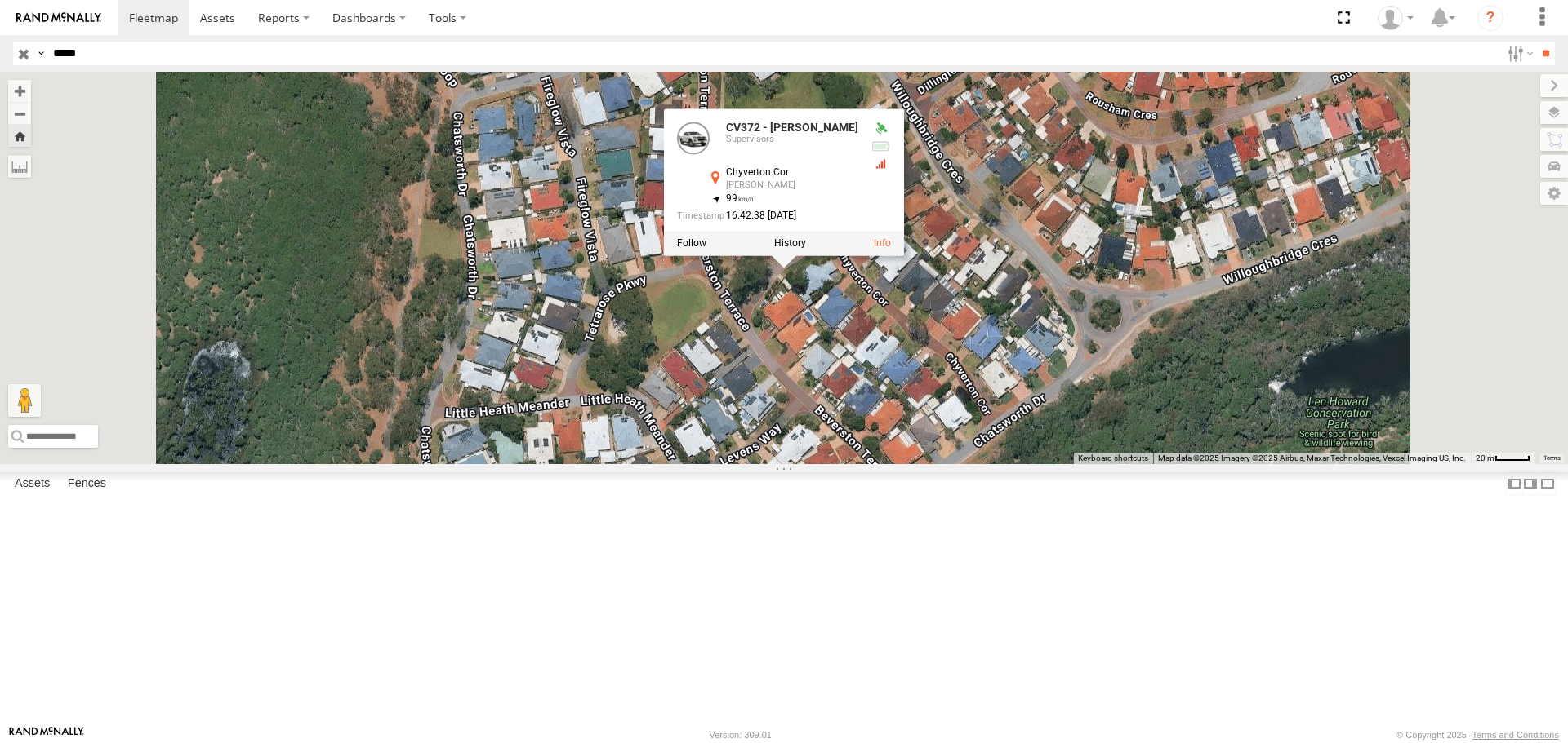
click at [1182, 328] on div "CV372 - [PERSON_NAME] CV372 - [PERSON_NAME] Supervisors [PERSON_NAME] -32.5609 …" at bounding box center [784, 267] width 1568 height 392
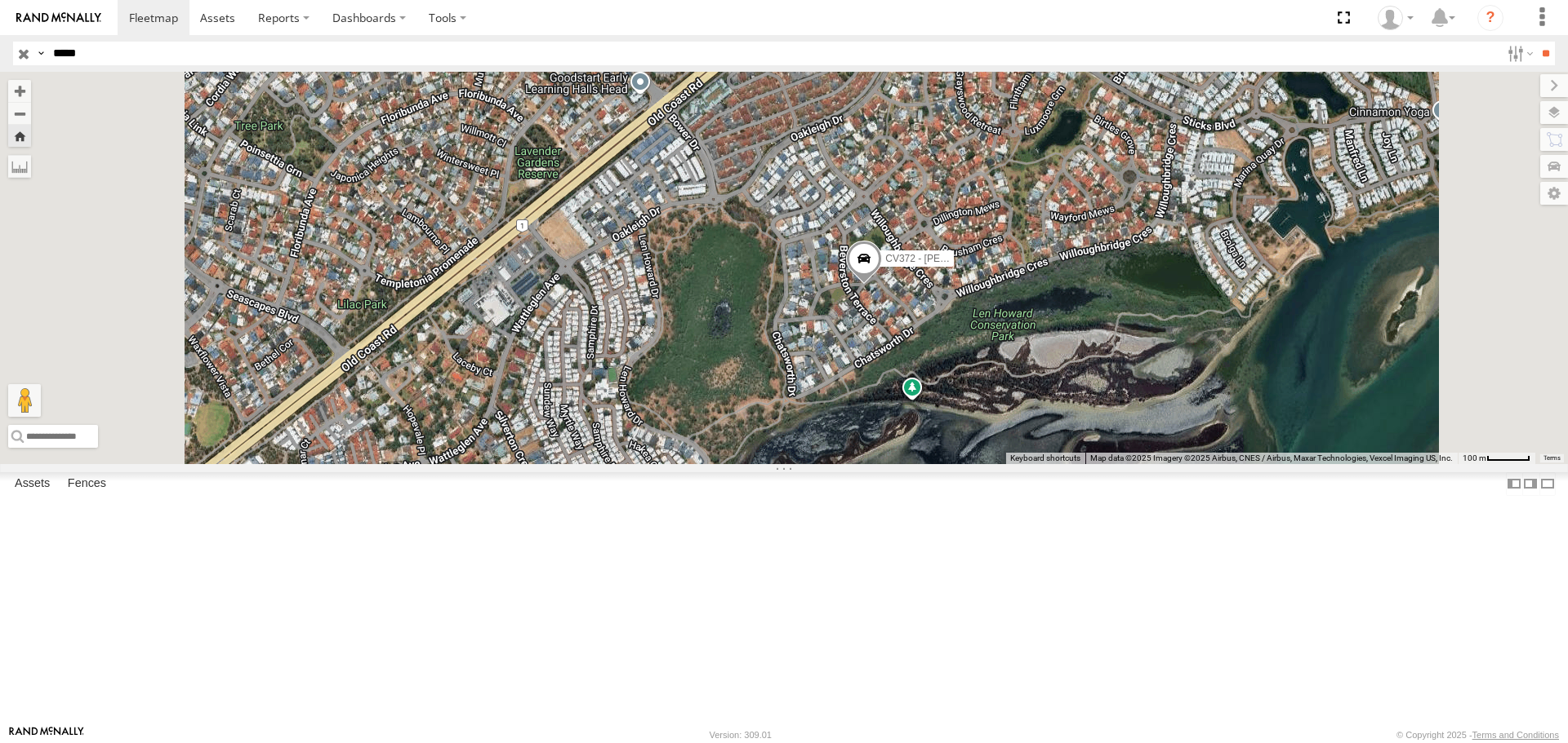
click at [19, 50] on input "button" at bounding box center [23, 54] width 21 height 24
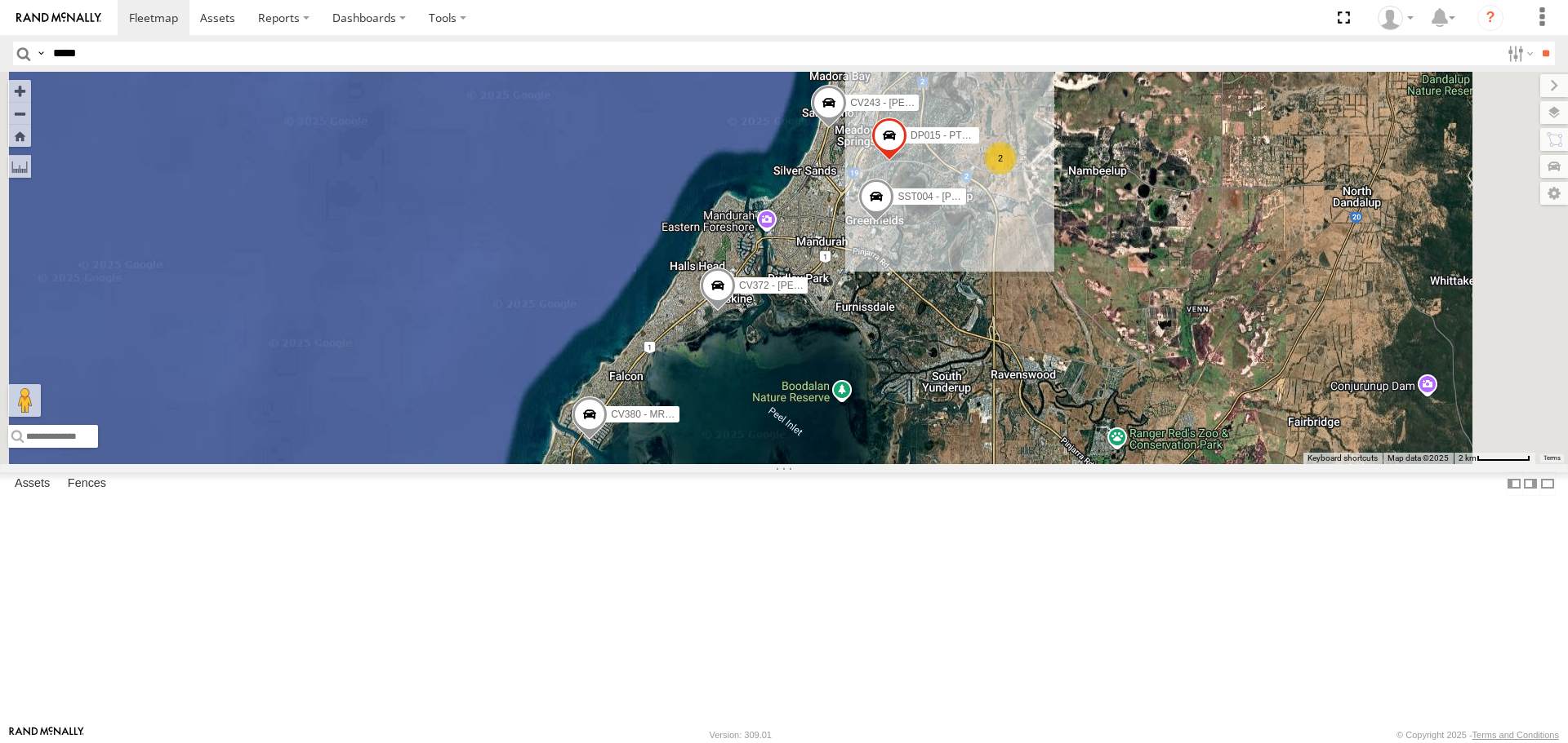
drag, startPoint x: 1075, startPoint y: 368, endPoint x: 1030, endPoint y: 415, distance: 65.1
click at [1030, 415] on div "CV372 - [PERSON_NAME] CV243 - [PERSON_NAME] 24 CV380 - MRRC SST004 - [PERSON_NA…" at bounding box center [784, 267] width 1568 height 392
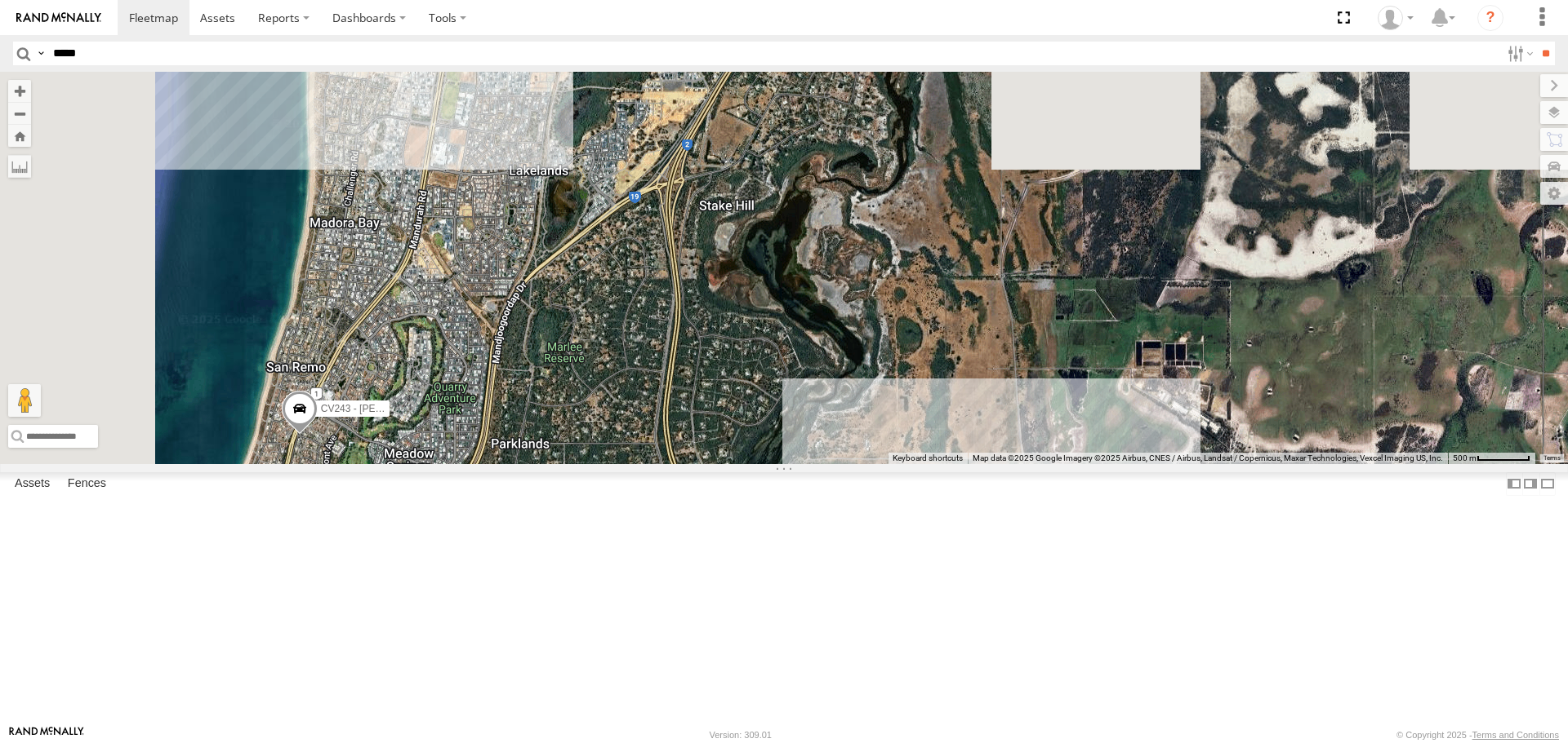
drag, startPoint x: 665, startPoint y: 274, endPoint x: 809, endPoint y: 578, distance: 336.4
click at [809, 463] on div "CV372 - [PERSON_NAME] CV243 - [PERSON_NAME] CV380 - MRRC SST004 - [PERSON_NAME]…" at bounding box center [784, 267] width 1568 height 392
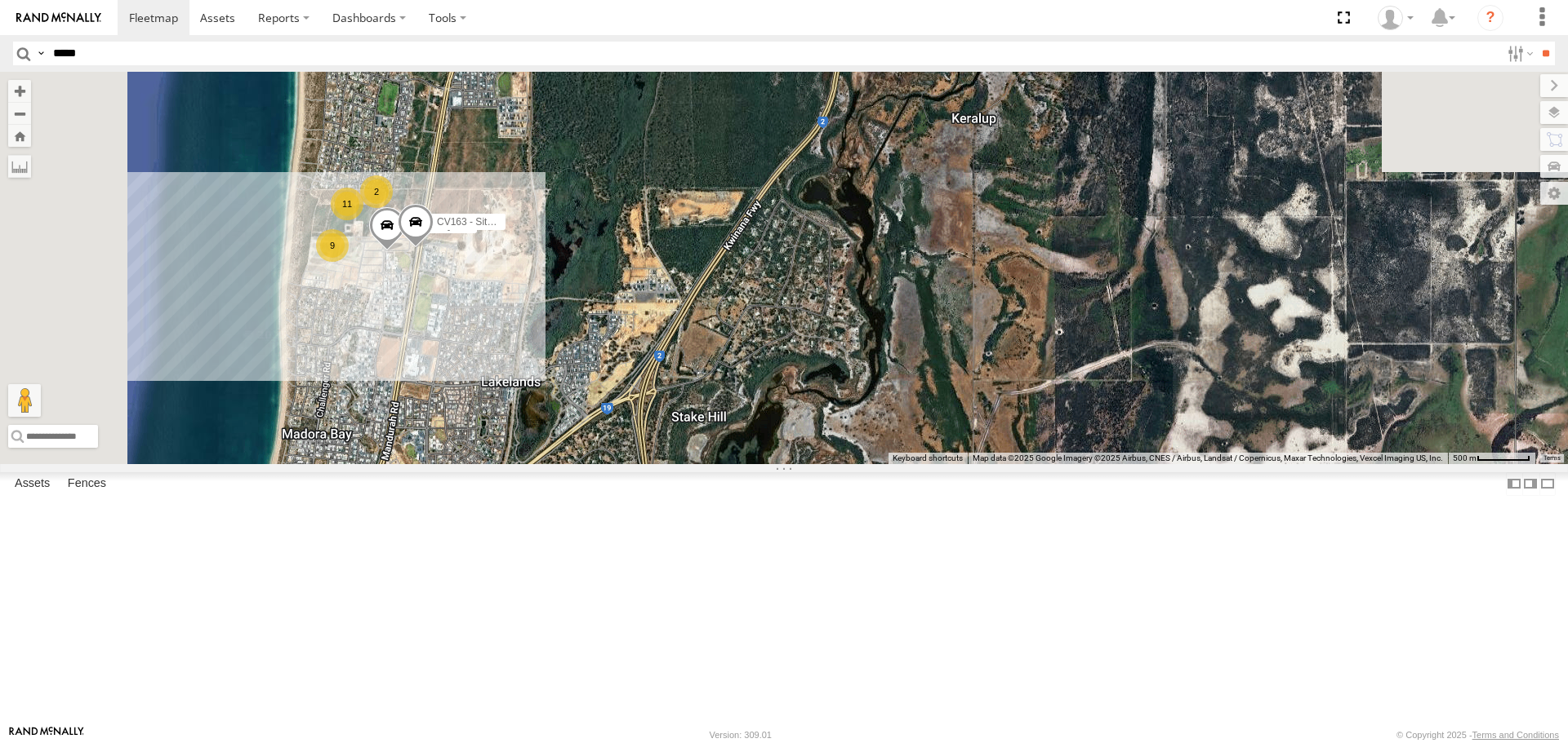
drag, startPoint x: 802, startPoint y: 297, endPoint x: 791, endPoint y: 595, distance: 298.2
click at [789, 463] on div "CV372 - [PERSON_NAME] CV243 - [PERSON_NAME] CV380 - MRRC SST004 - [PERSON_NAME]…" at bounding box center [784, 267] width 1568 height 392
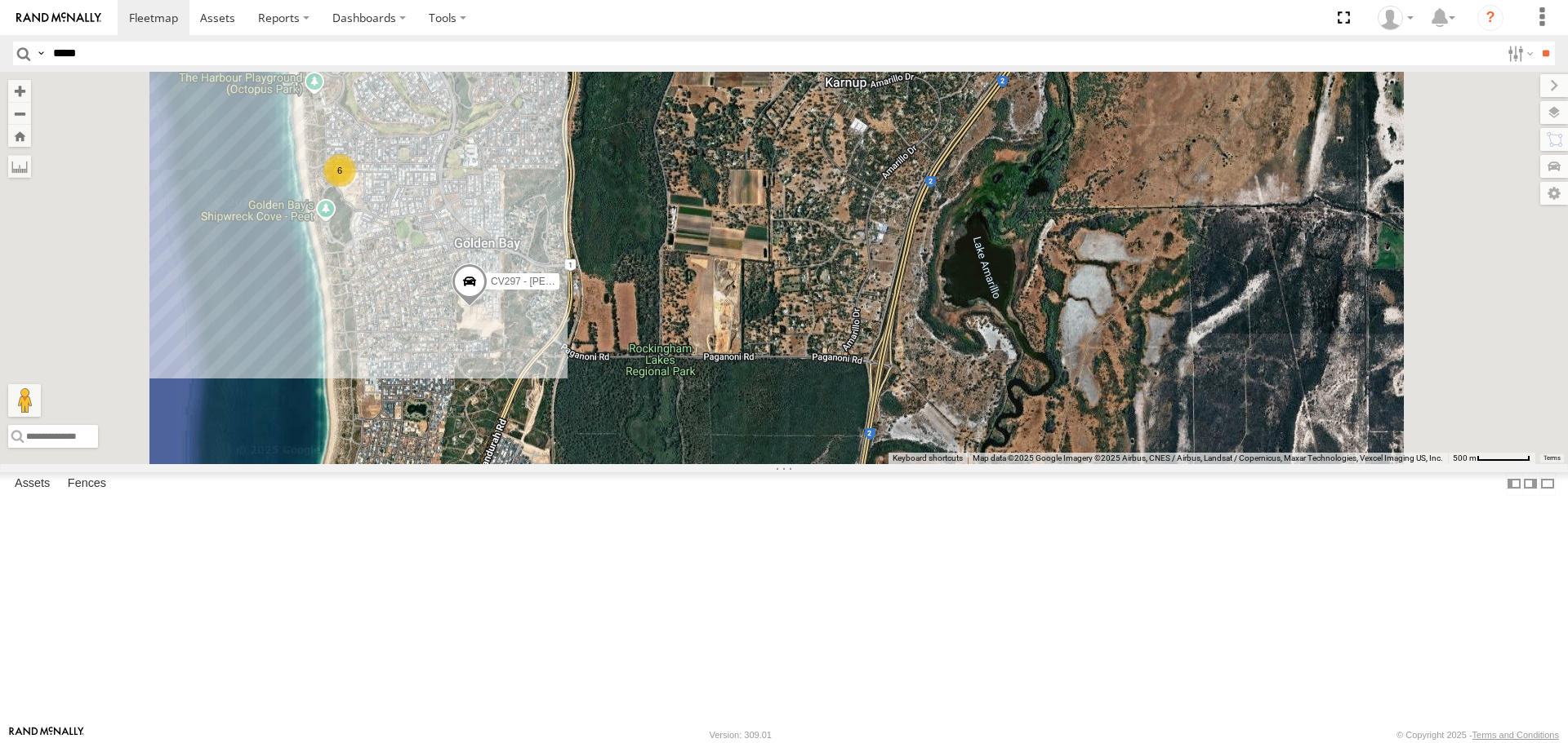
drag, startPoint x: 859, startPoint y: 272, endPoint x: 845, endPoint y: 502, distance: 230.4
click at [845, 463] on div "CV372 - [PERSON_NAME] CV243 - [PERSON_NAME] CV380 - MRRC SST004 - [PERSON_NAME]…" at bounding box center [784, 267] width 1568 height 392
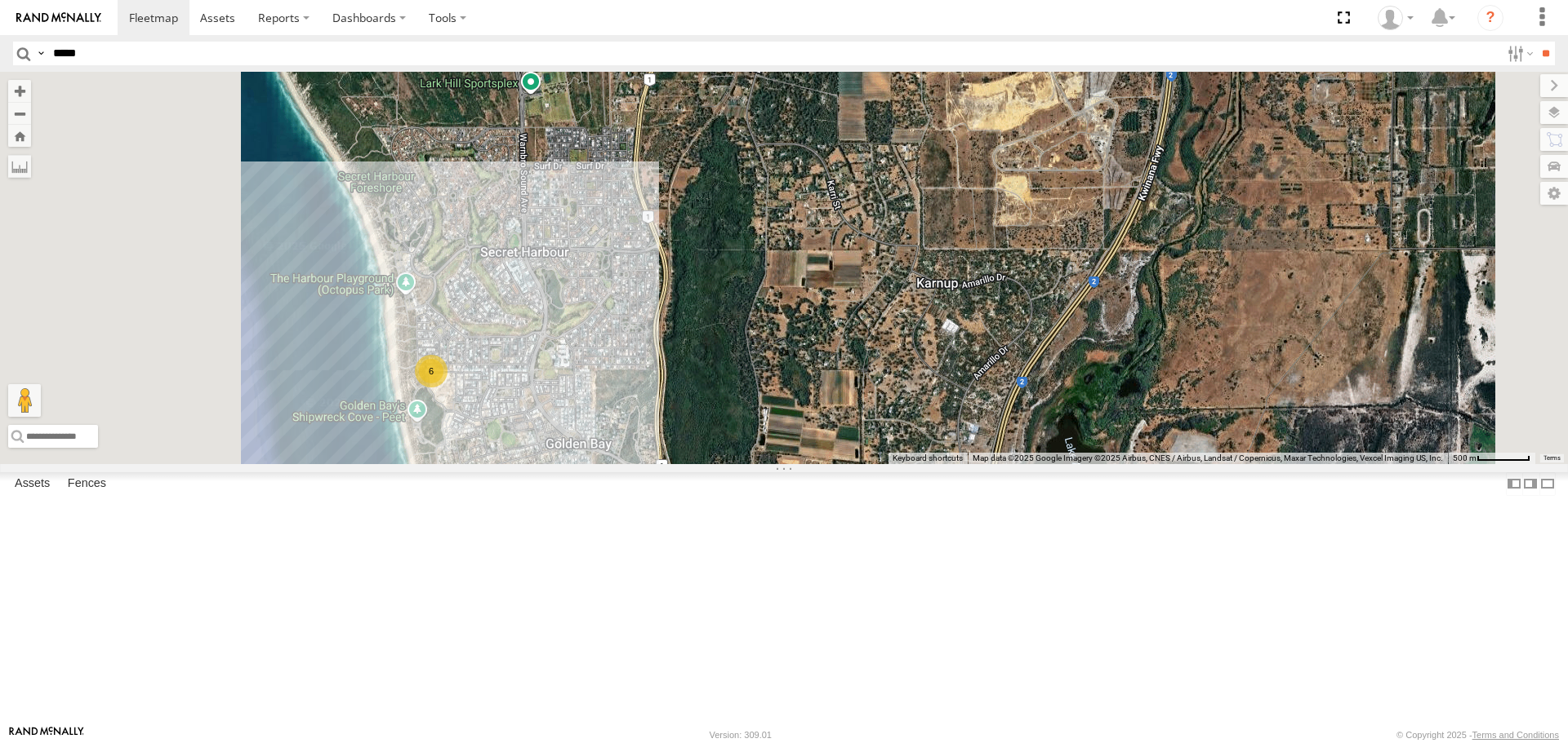
drag, startPoint x: 734, startPoint y: 302, endPoint x: 830, endPoint y: 460, distance: 184.9
click at [828, 463] on div "CV372 - [PERSON_NAME] CV243 - [PERSON_NAME] CV380 - MRRC SST004 - [PERSON_NAME]…" at bounding box center [784, 267] width 1568 height 392
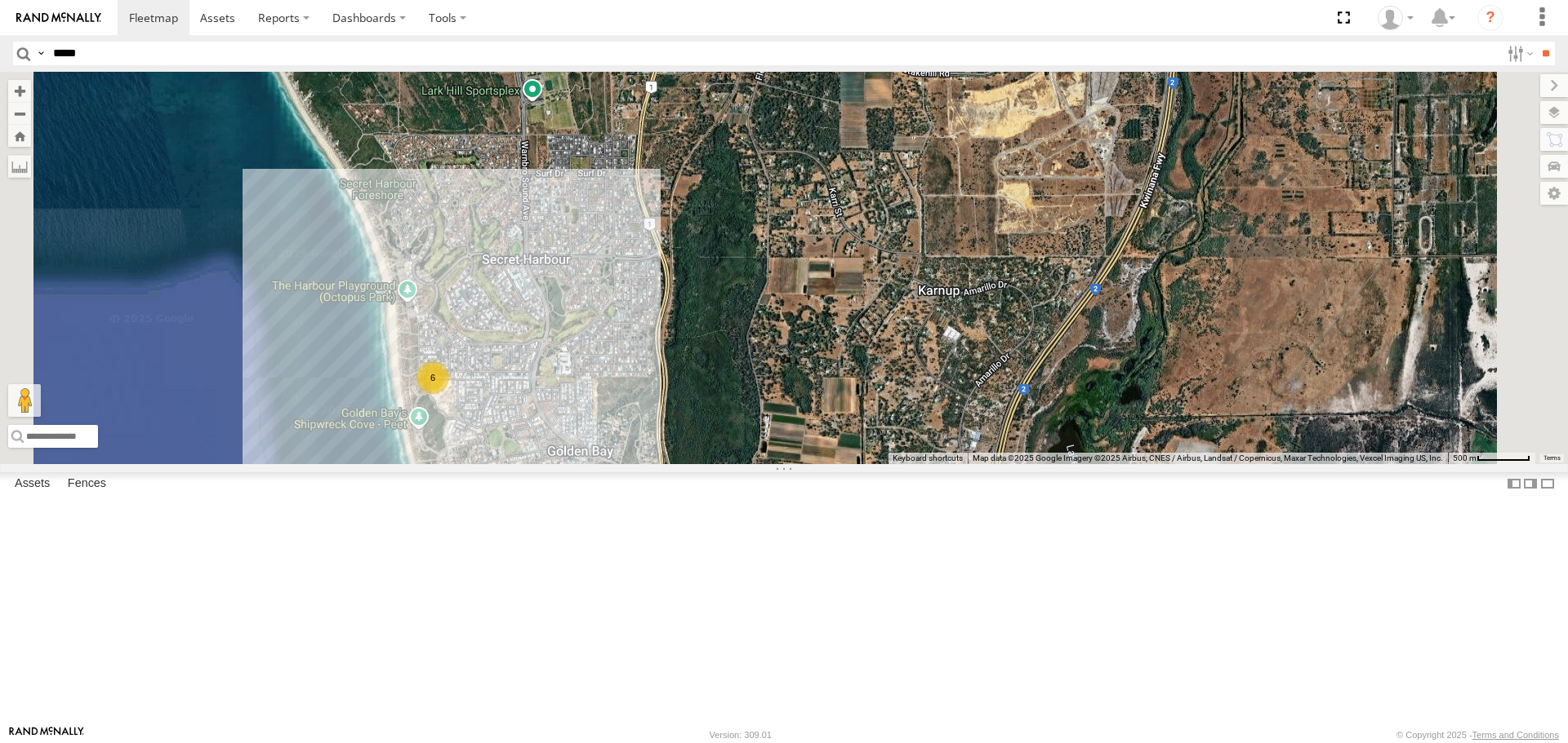
drag, startPoint x: 799, startPoint y: 307, endPoint x: 794, endPoint y: 458, distance: 151.1
click at [794, 458] on div "CV372 - [PERSON_NAME] CV243 - [PERSON_NAME] CV380 - MRRC SST004 - [PERSON_NAME]…" at bounding box center [784, 267] width 1568 height 392
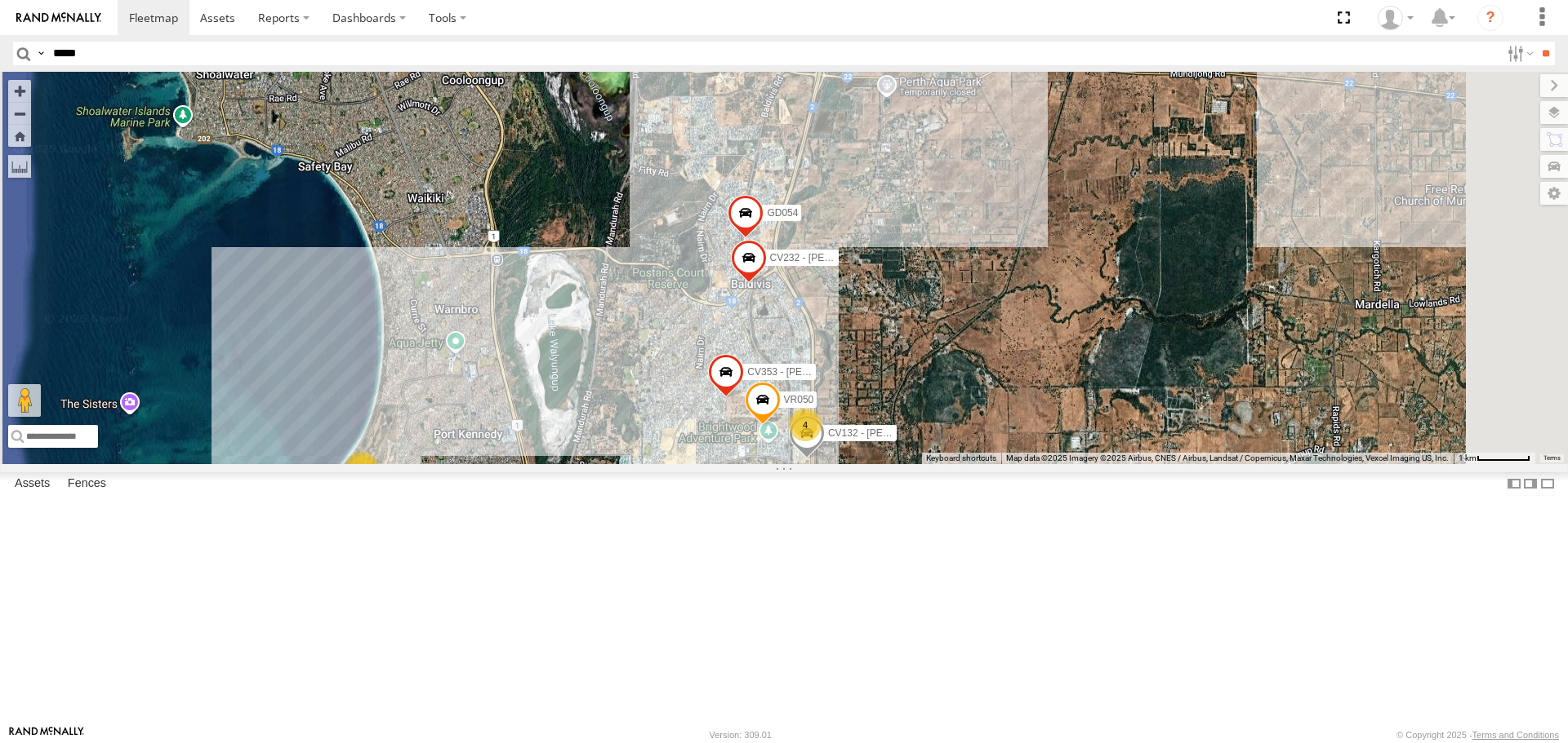
drag, startPoint x: 785, startPoint y: 242, endPoint x: 697, endPoint y: 591, distance: 359.9
click at [697, 463] on div "CV372 - [PERSON_NAME] CV243 - [PERSON_NAME] CV380 - MRRC SST004 - [PERSON_NAME]…" at bounding box center [784, 267] width 1568 height 392
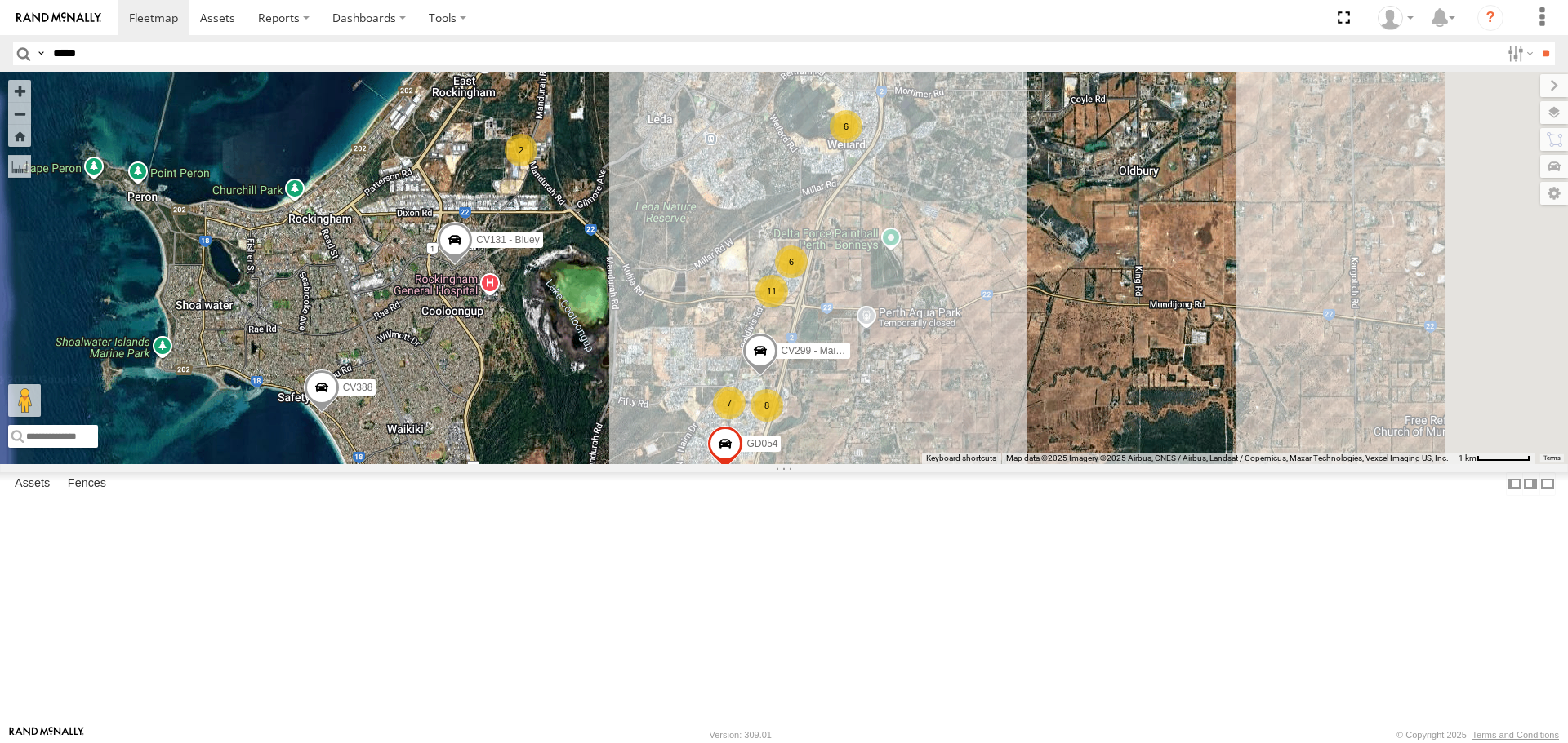
drag, startPoint x: 744, startPoint y: 316, endPoint x: 712, endPoint y: 541, distance: 227.3
click at [712, 463] on div "CV372 - [PERSON_NAME] CV243 - [PERSON_NAME] CV380 - MRRC SST004 - [PERSON_NAME]…" at bounding box center [784, 267] width 1568 height 392
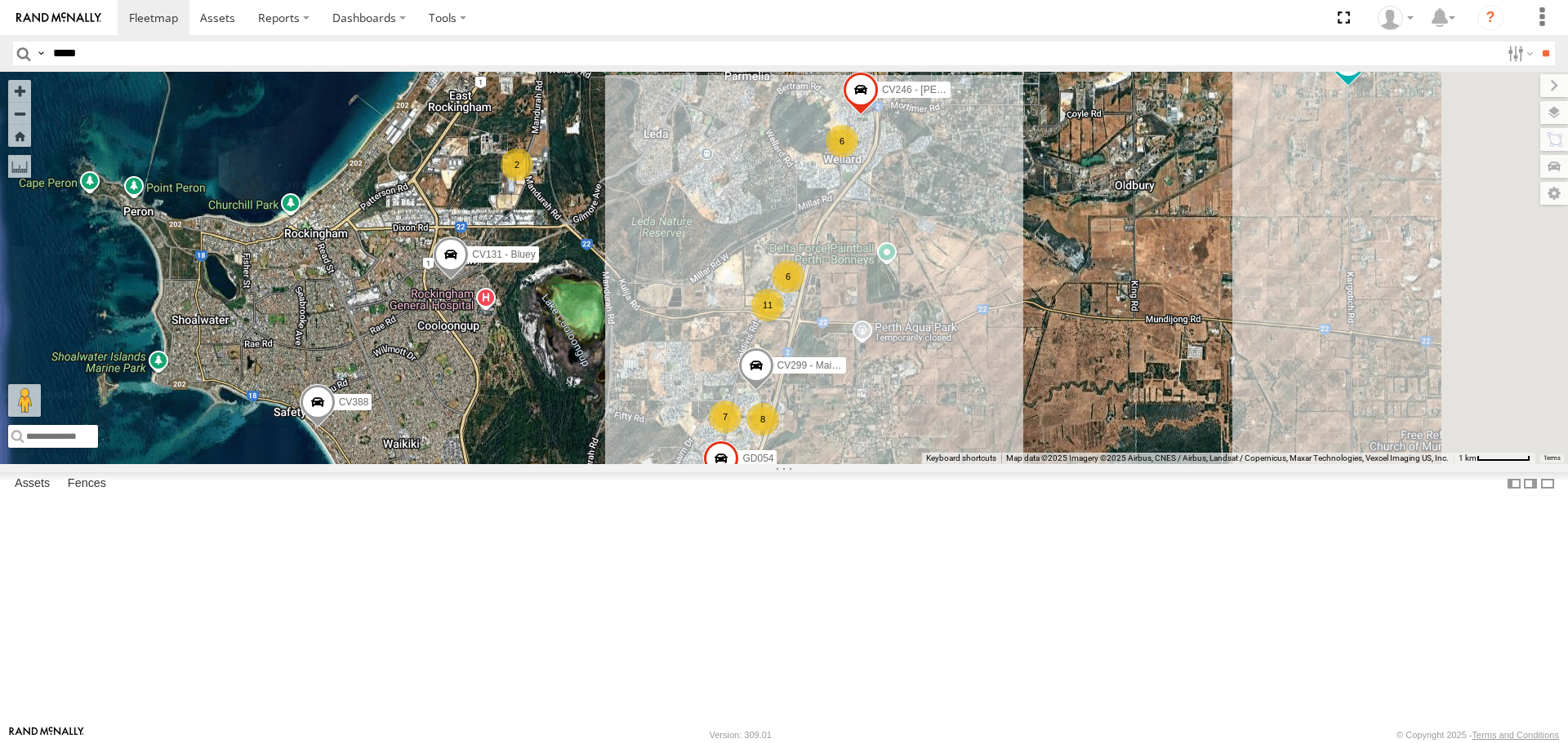
click at [900, 333] on div "CV372 - [PERSON_NAME] CV243 - [PERSON_NAME] CV380 - MRRC SST004 - [PERSON_NAME]…" at bounding box center [784, 267] width 1568 height 392
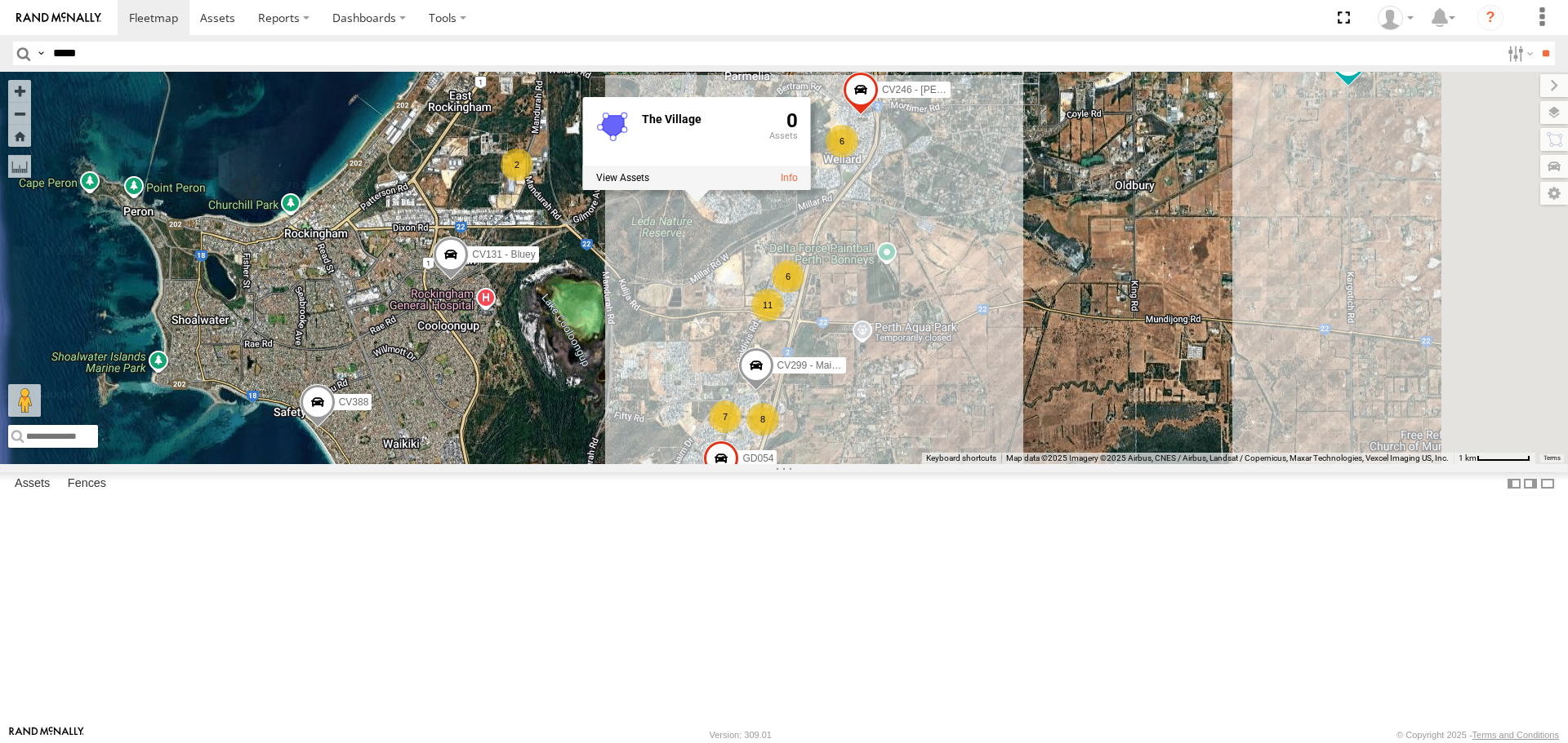
click at [803, 390] on div "CV372 - [PERSON_NAME] CV243 - [PERSON_NAME] CV380 - MRRC SST004 - [PERSON_NAME]…" at bounding box center [784, 267] width 1568 height 392
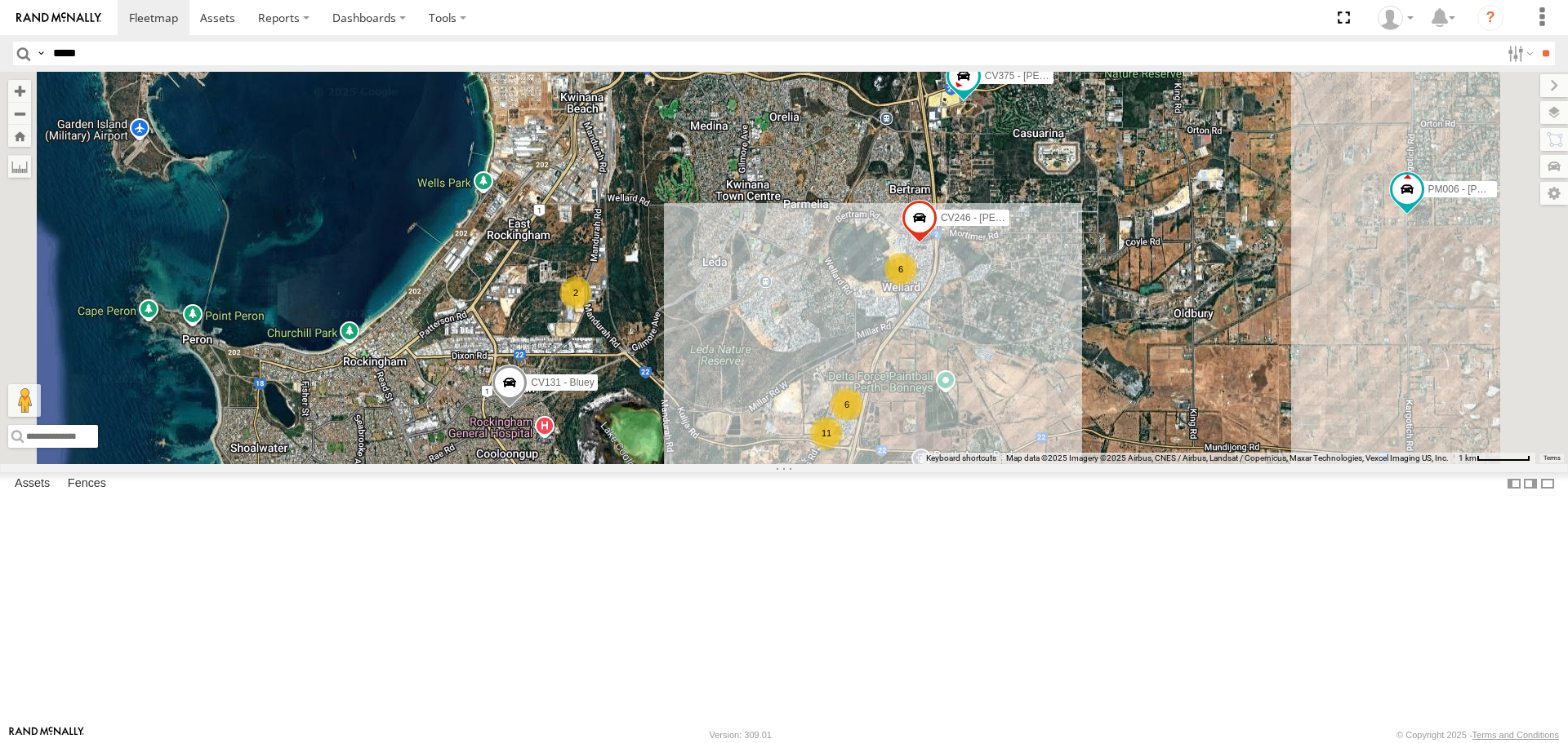
drag, startPoint x: 818, startPoint y: 458, endPoint x: 881, endPoint y: 643, distance: 195.4
click at [881, 463] on div "CV372 - [PERSON_NAME] CV243 - [PERSON_NAME] CV380 - MRRC SST004 - [PERSON_NAME]…" at bounding box center [784, 267] width 1568 height 392
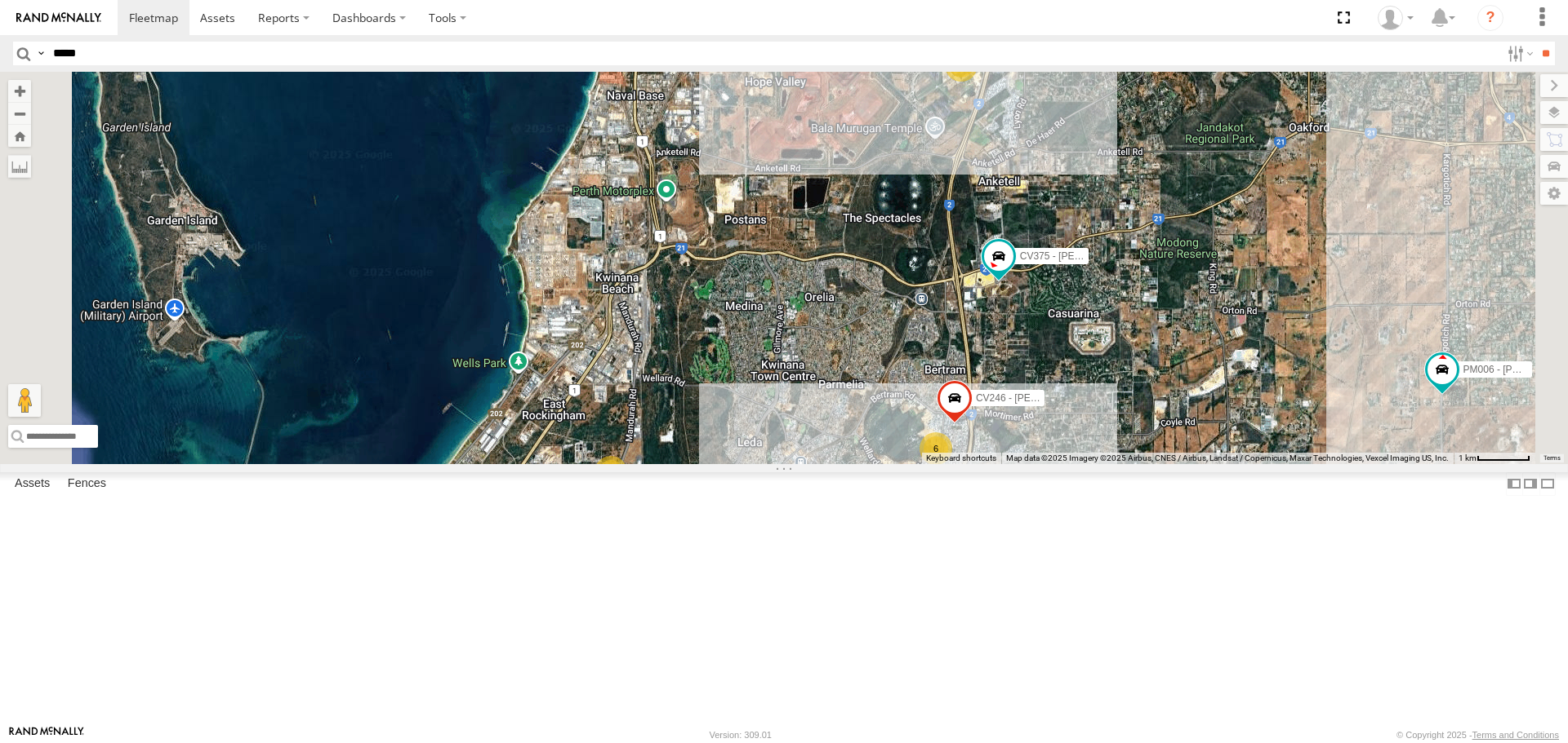
drag, startPoint x: 854, startPoint y: 384, endPoint x: 884, endPoint y: 516, distance: 135.4
click at [884, 463] on div "CV372 - [PERSON_NAME] CV243 - [PERSON_NAME] CV380 - MRRC SST004 - [PERSON_NAME]…" at bounding box center [784, 267] width 1568 height 392
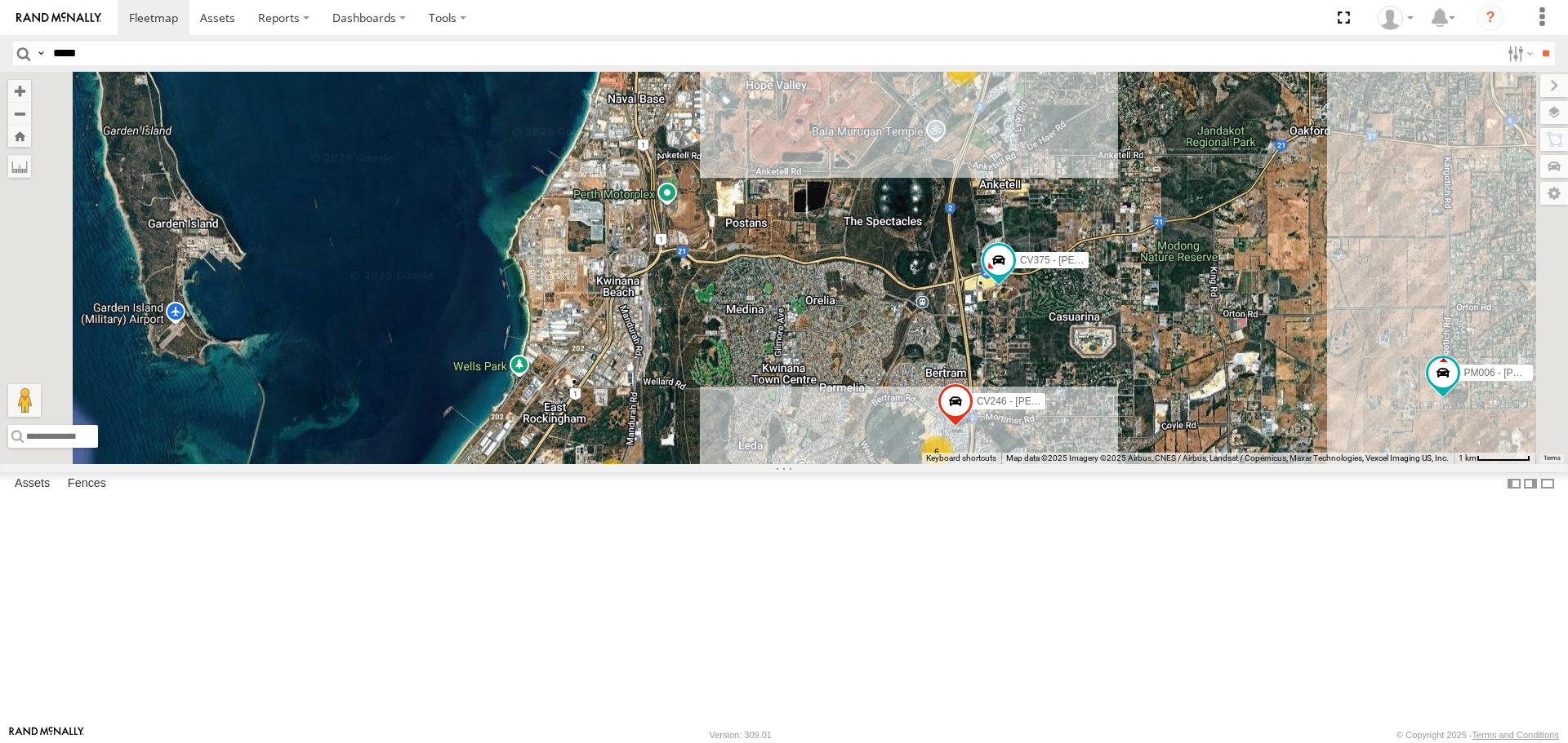
click at [1132, 248] on div "CV372 - [PERSON_NAME] CV243 - [PERSON_NAME] CV380 - MRRC SST004 - [PERSON_NAME]…" at bounding box center [784, 267] width 1568 height 392
click at [1062, 312] on div "CV372 - [PERSON_NAME] CV243 - [PERSON_NAME] CV380 - MRRC SST004 - [PERSON_NAME]…" at bounding box center [784, 267] width 1568 height 392
click at [88, 61] on input "*****" at bounding box center [773, 54] width 1453 height 24
type input "*****"
click at [1535, 42] on input "**" at bounding box center [1544, 54] width 19 height 24
